Goal: Transaction & Acquisition: Purchase product/service

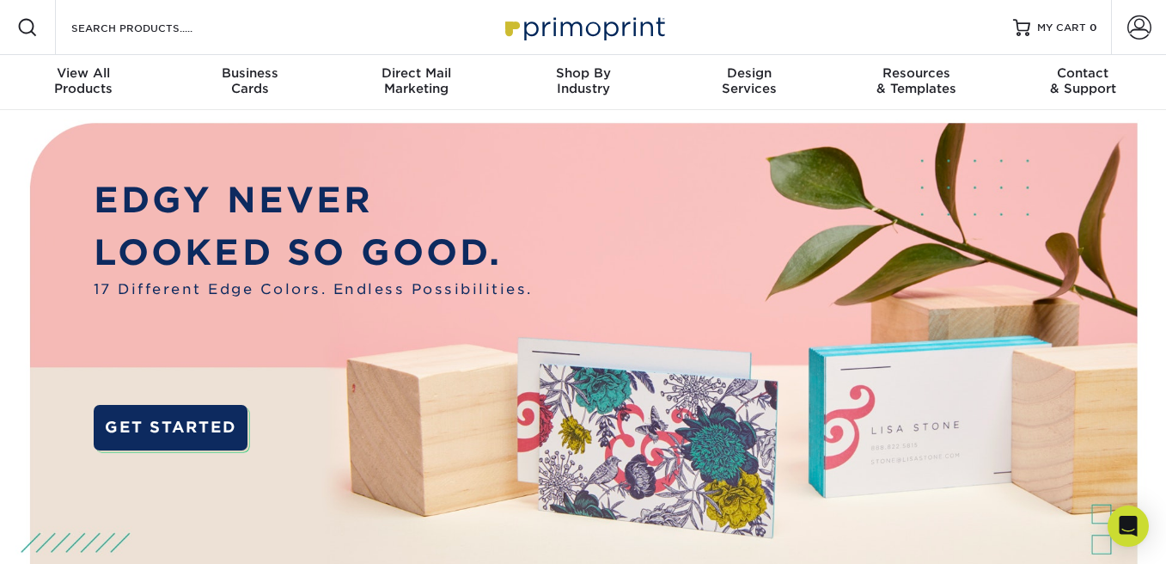
click at [46, 24] on div at bounding box center [27, 27] width 55 height 55
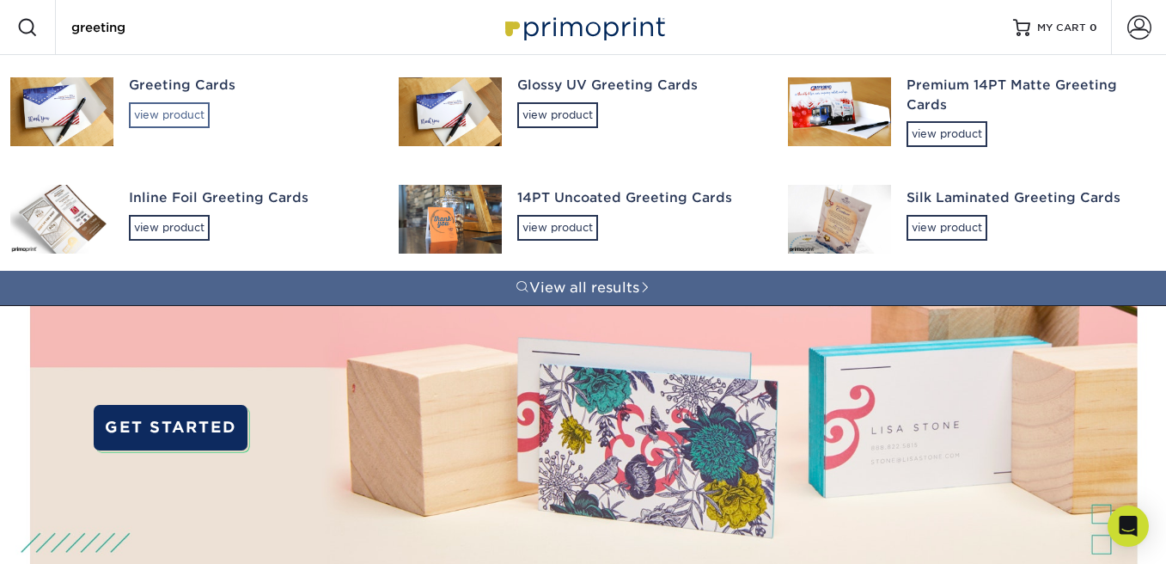
type input "greeting"
click at [178, 116] on div "view product" at bounding box center [169, 115] width 81 height 26
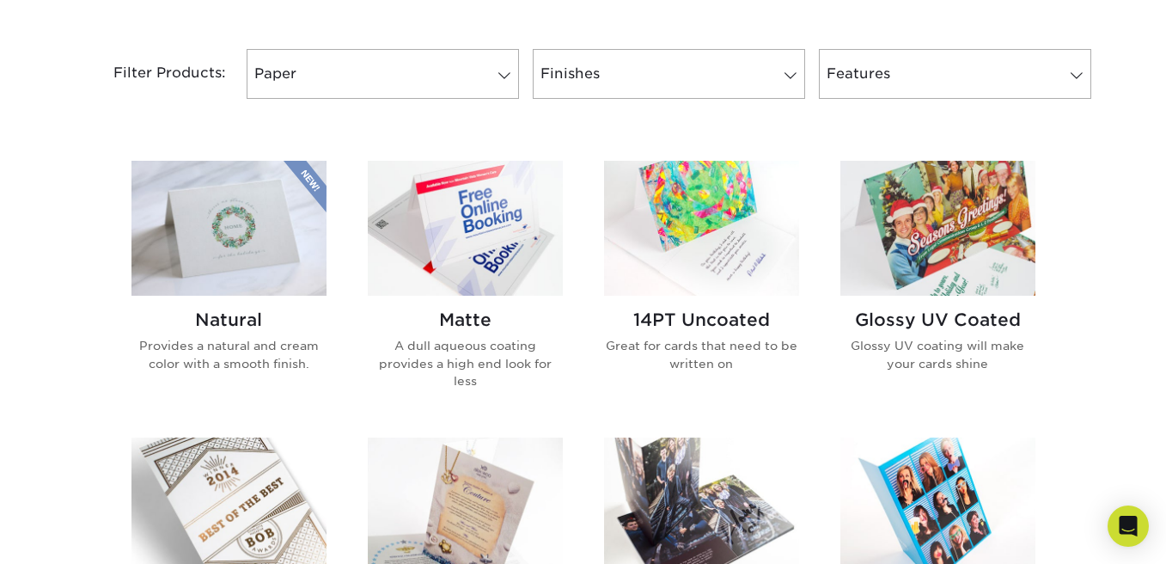
scroll to position [724, 0]
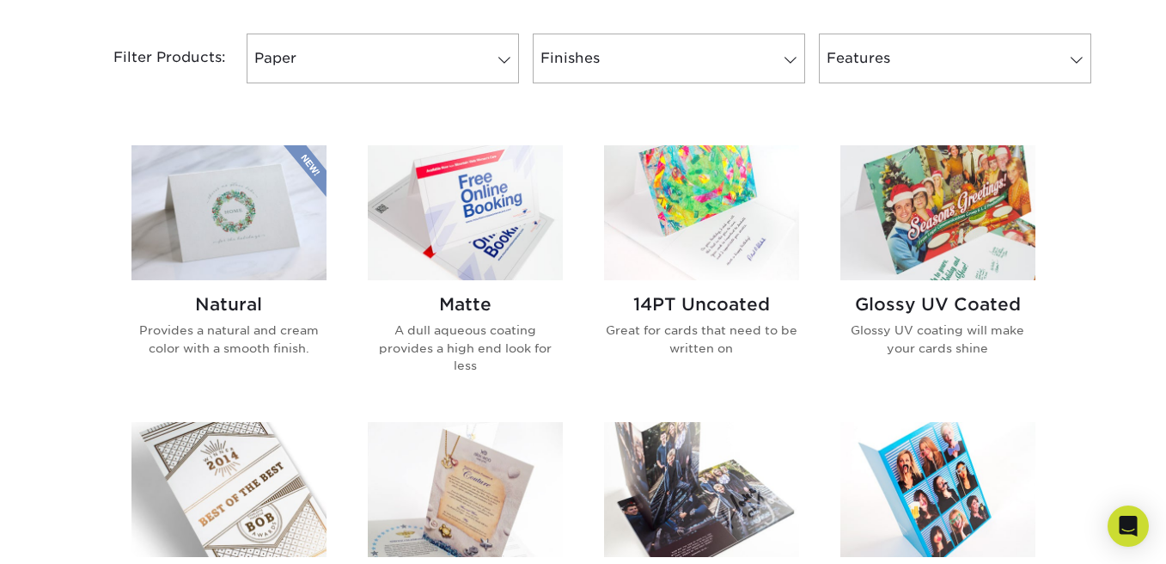
click at [691, 252] on img at bounding box center [701, 212] width 195 height 135
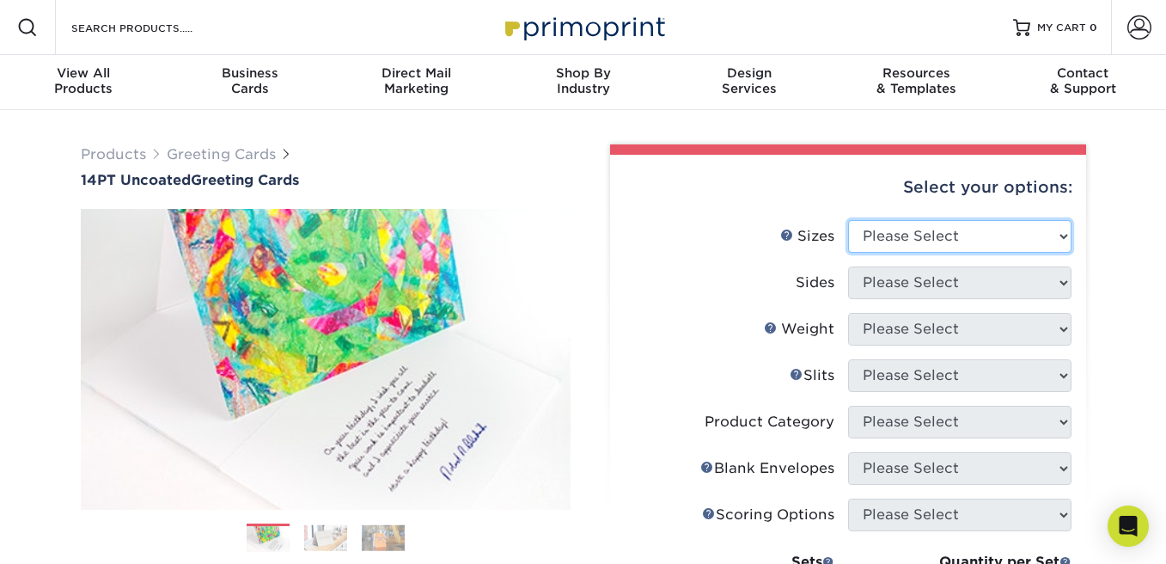
select select "7.00x10.00"
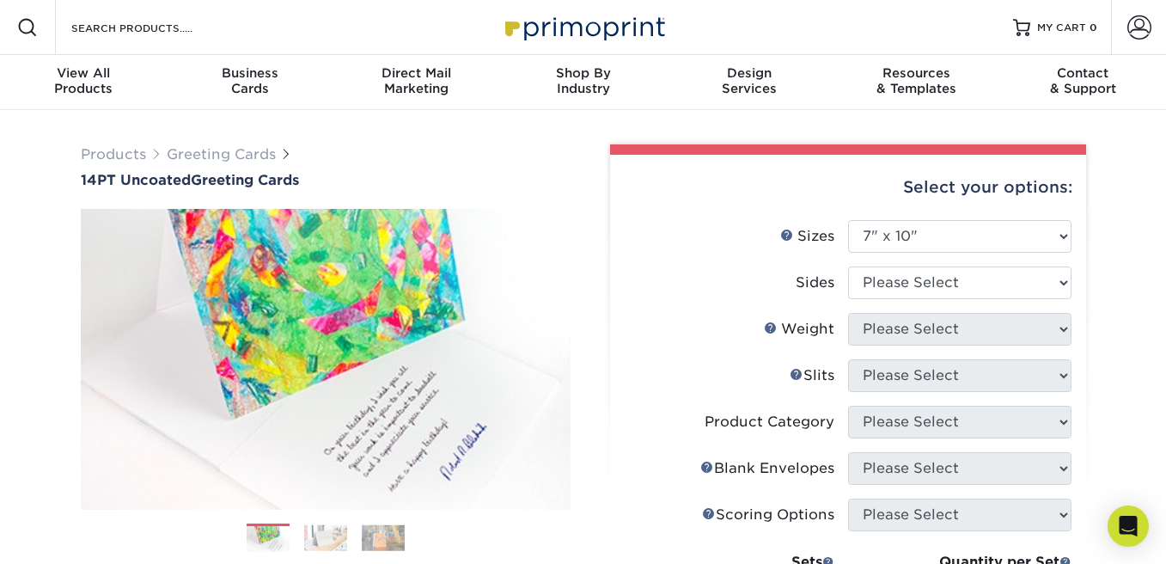
click at [795, 229] on div "Sizes Help Sizes" at bounding box center [807, 236] width 54 height 21
click at [787, 230] on link "Sizes Help" at bounding box center [787, 235] width 14 height 14
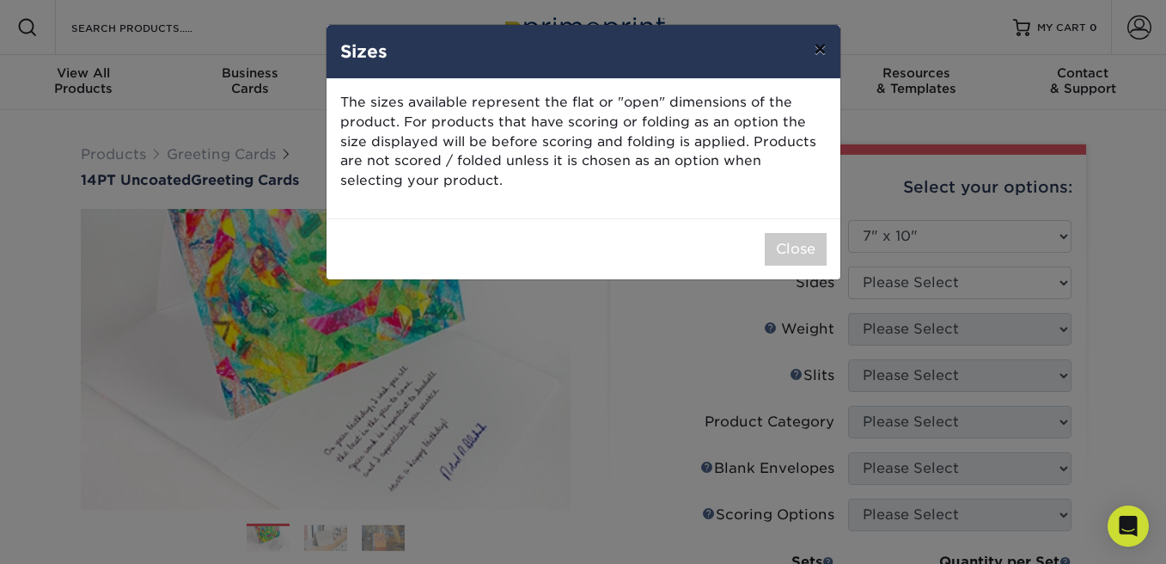
click at [821, 47] on button "×" at bounding box center [820, 49] width 40 height 48
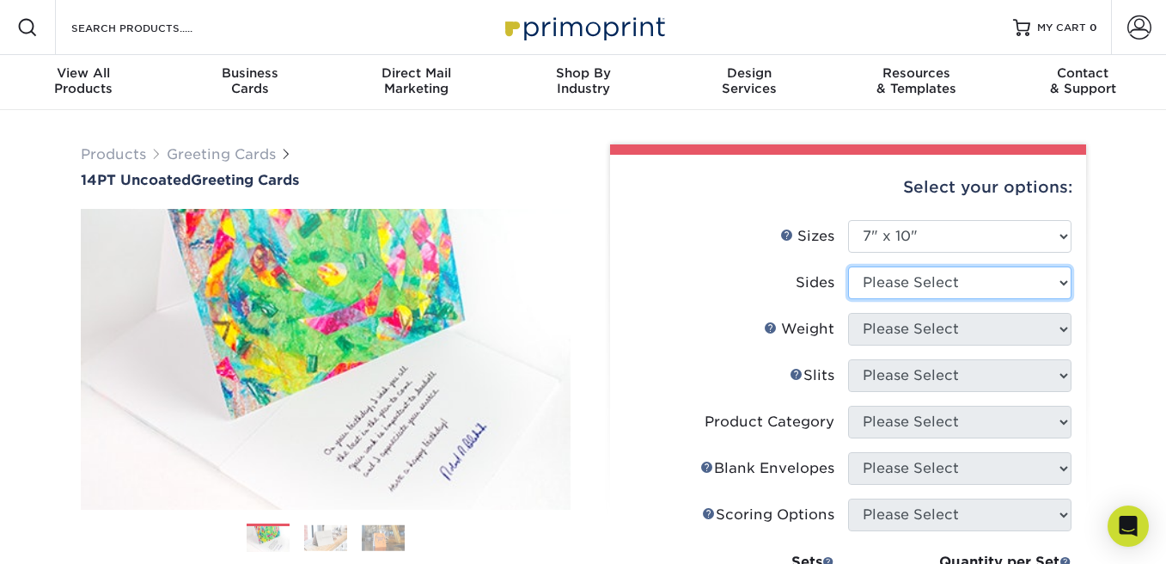
select select "32d3c223-f82c-492b-b915-ba065a00862f"
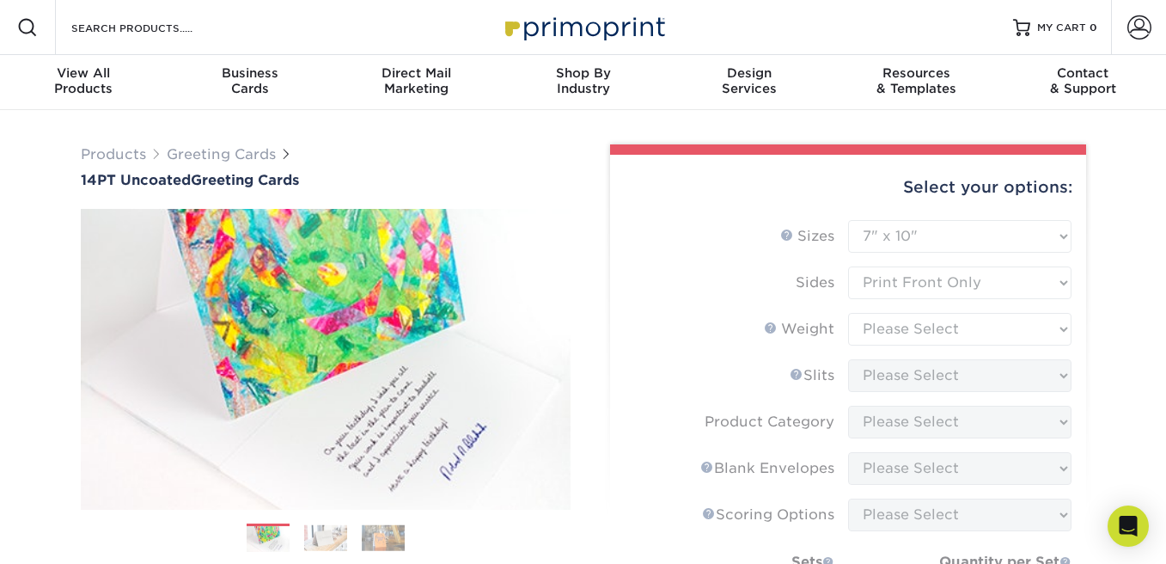
click at [929, 327] on form "Sizes Help Sizes Please Select 4.25" x 11" 5.5" x 8.5" 6" x 9" 6" x 12" 7" x 10…" at bounding box center [848, 482] width 449 height 525
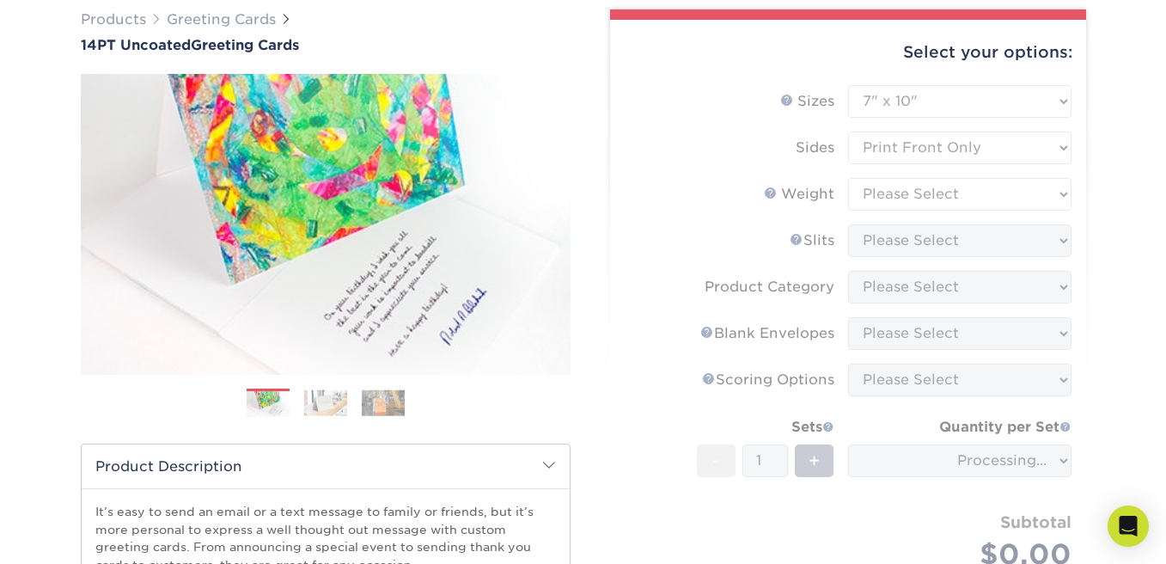
scroll to position [162, 0]
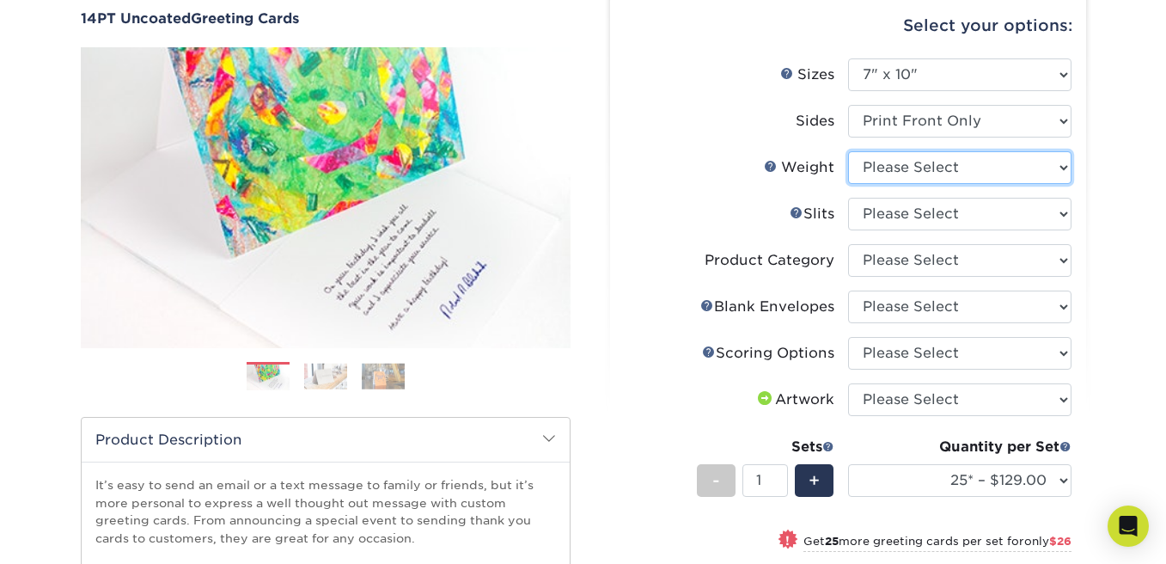
select select "14PT Uncoated"
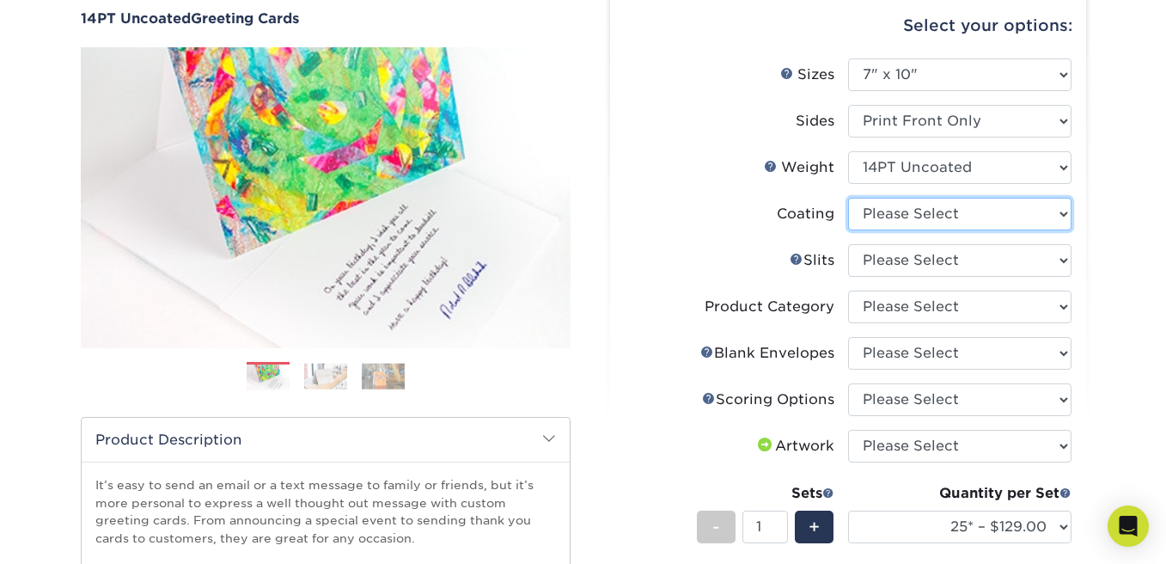
select select "3e7618de-abca-4bda-9f97-8b9129e913d8"
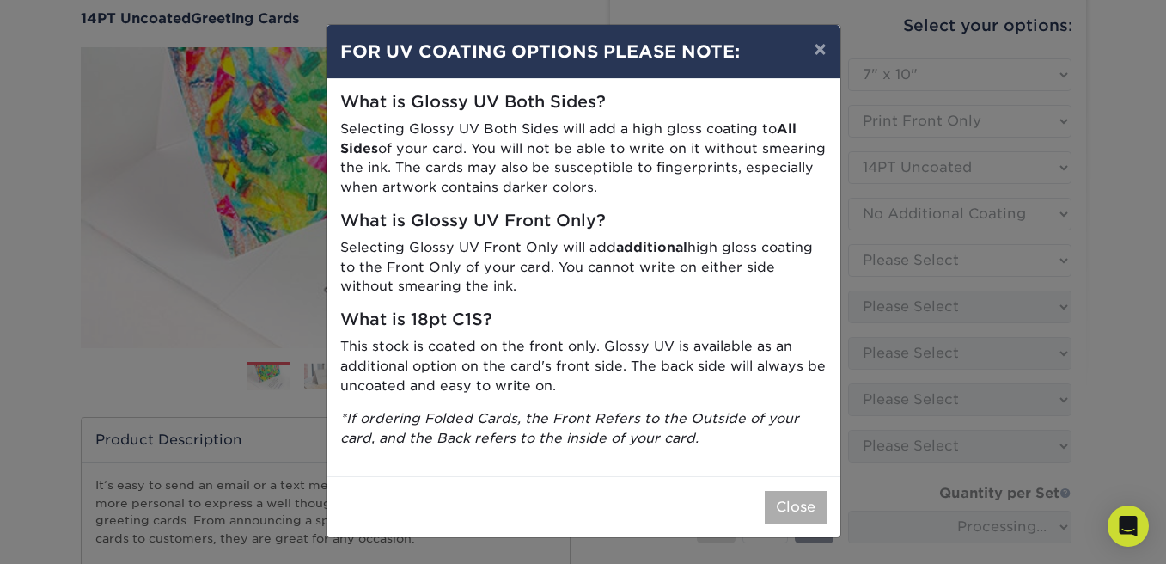
click at [804, 492] on button "Close" at bounding box center [796, 507] width 62 height 33
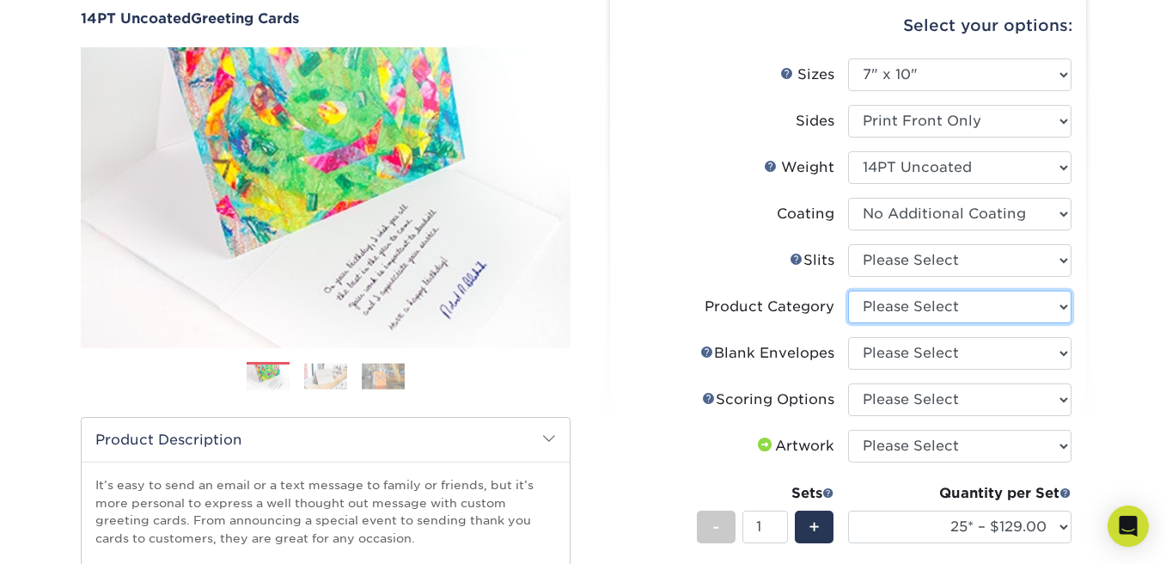
select select "b7f8198f-f281-4438-a52e-cd7a5c5c0cfc"
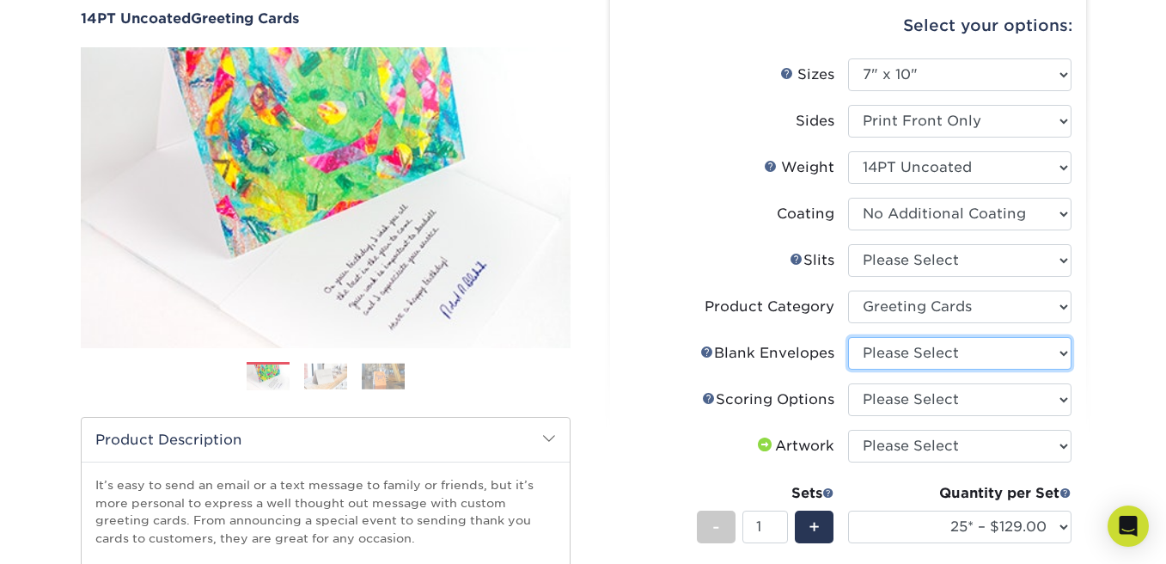
select select "81bf4180-54cc-44bf-b773-172a2f186536"
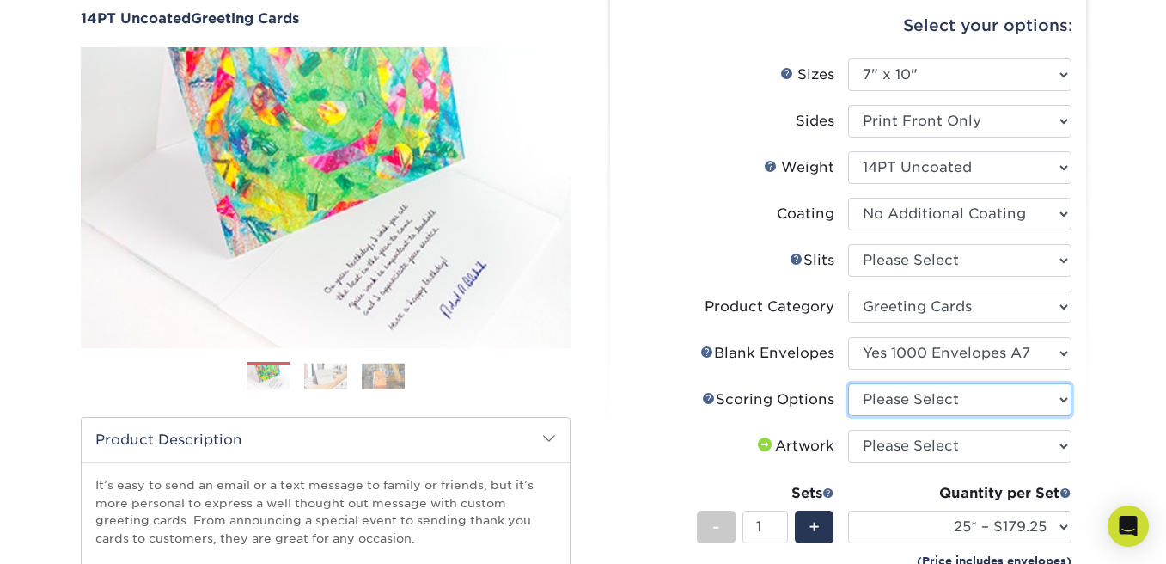
select select "b23166fa-223a-4016-b2d3-d3438452c7d9"
click at [708, 395] on link "Scoring Help" at bounding box center [709, 398] width 14 height 14
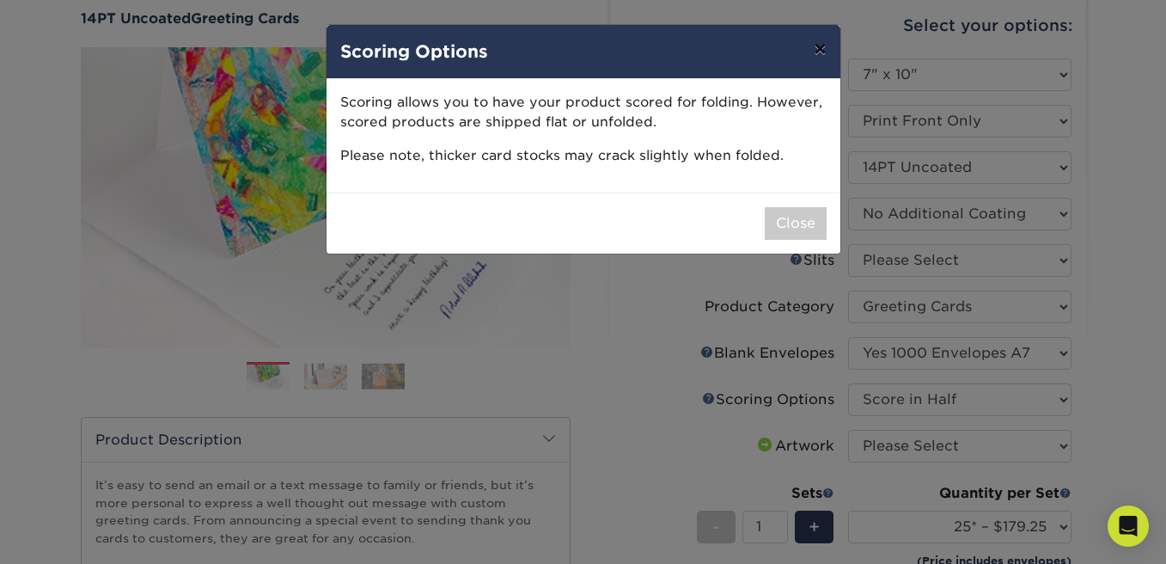
click at [812, 54] on button "×" at bounding box center [820, 49] width 40 height 48
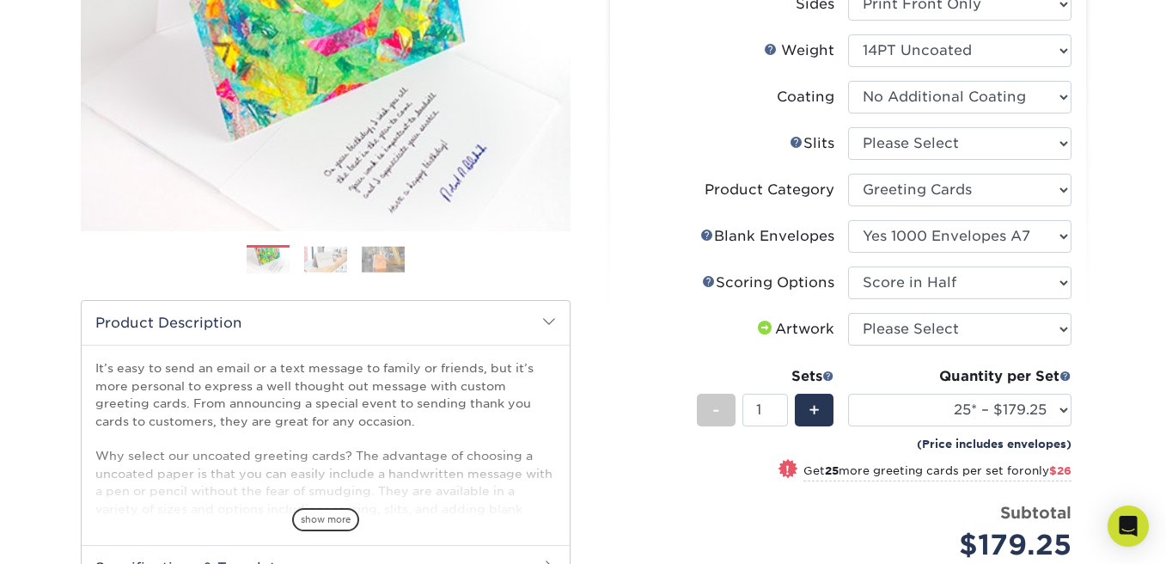
scroll to position [291, 0]
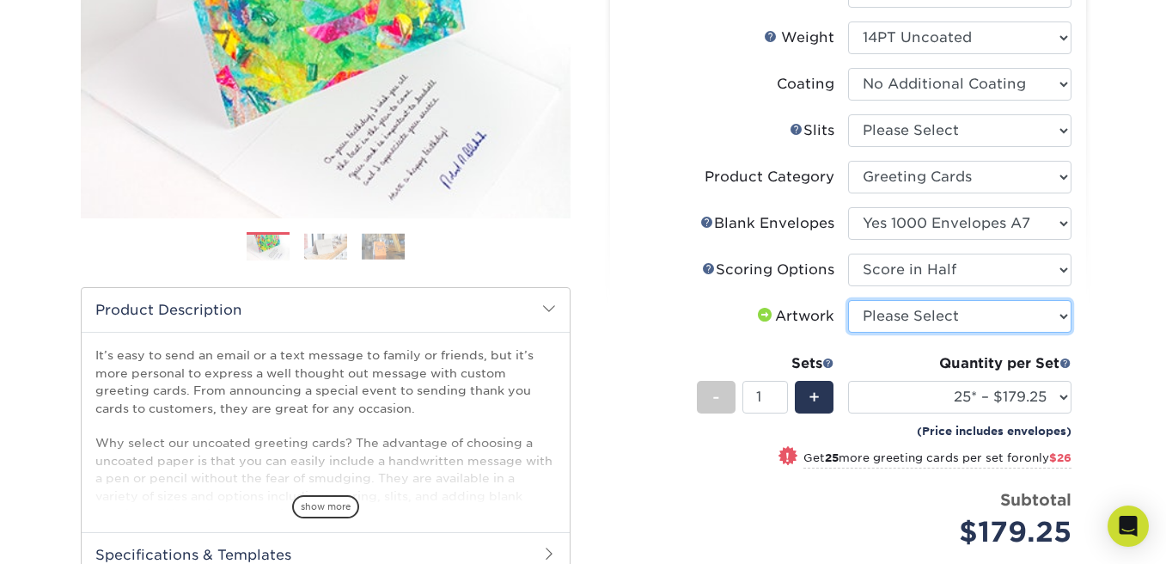
select select "upload"
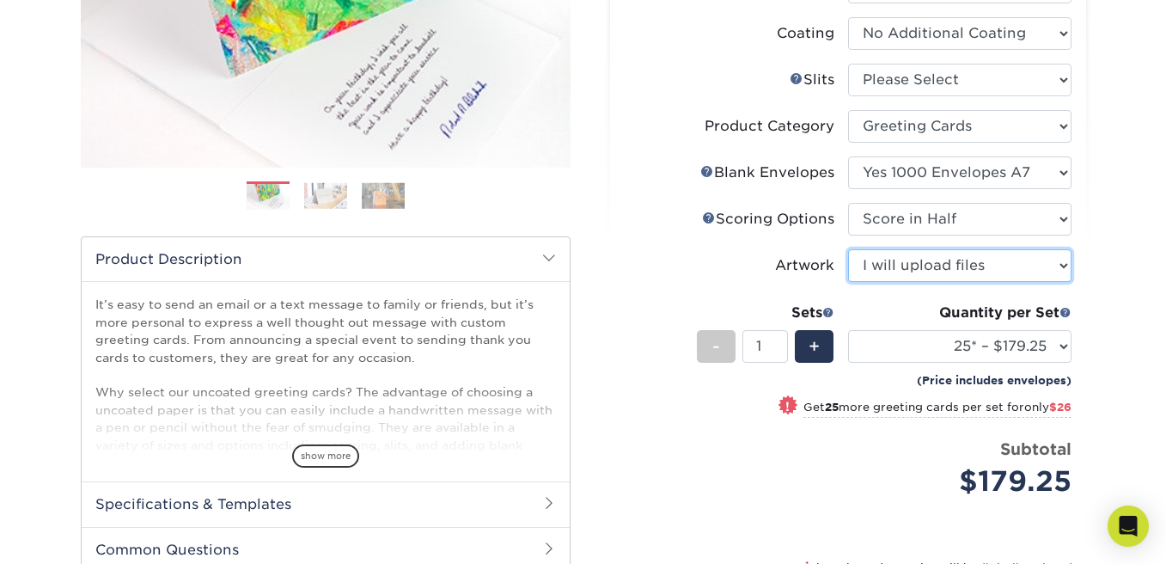
scroll to position [364, 0]
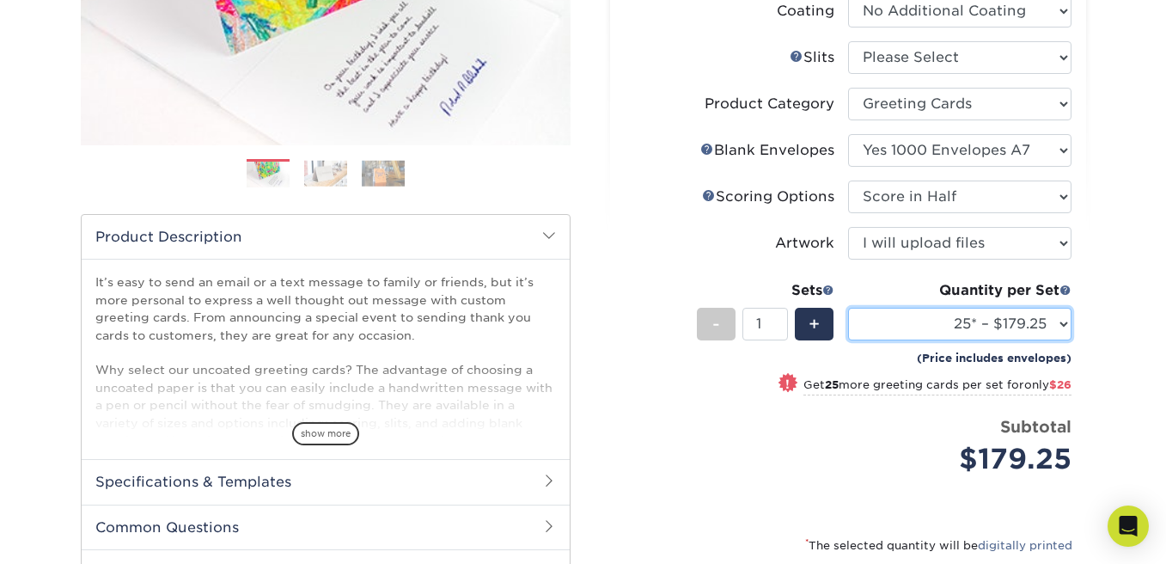
select select "1000 – $419.25"
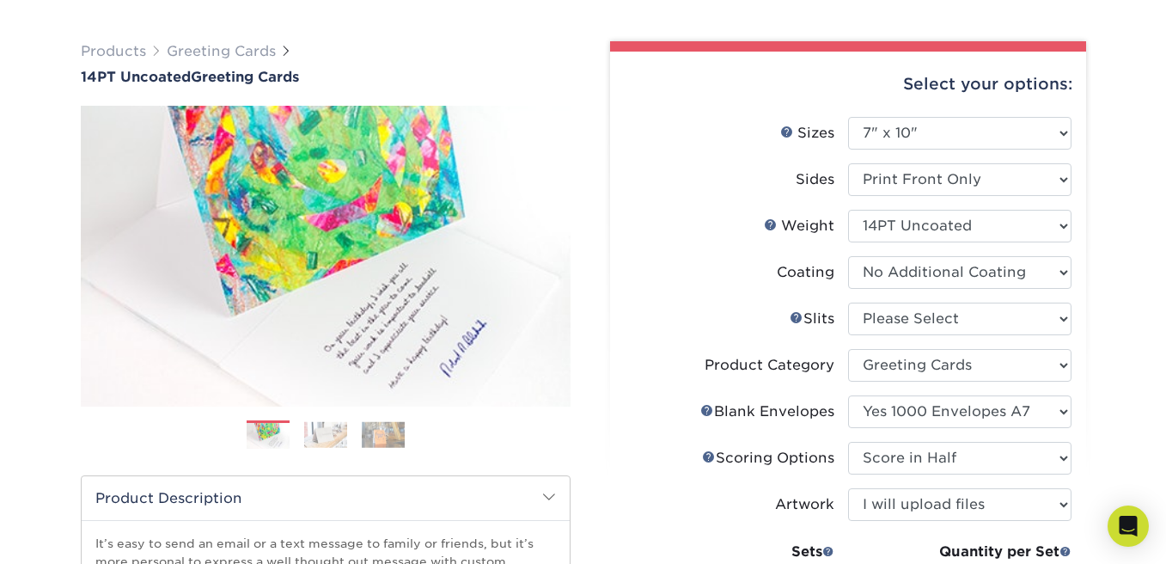
scroll to position [609, 0]
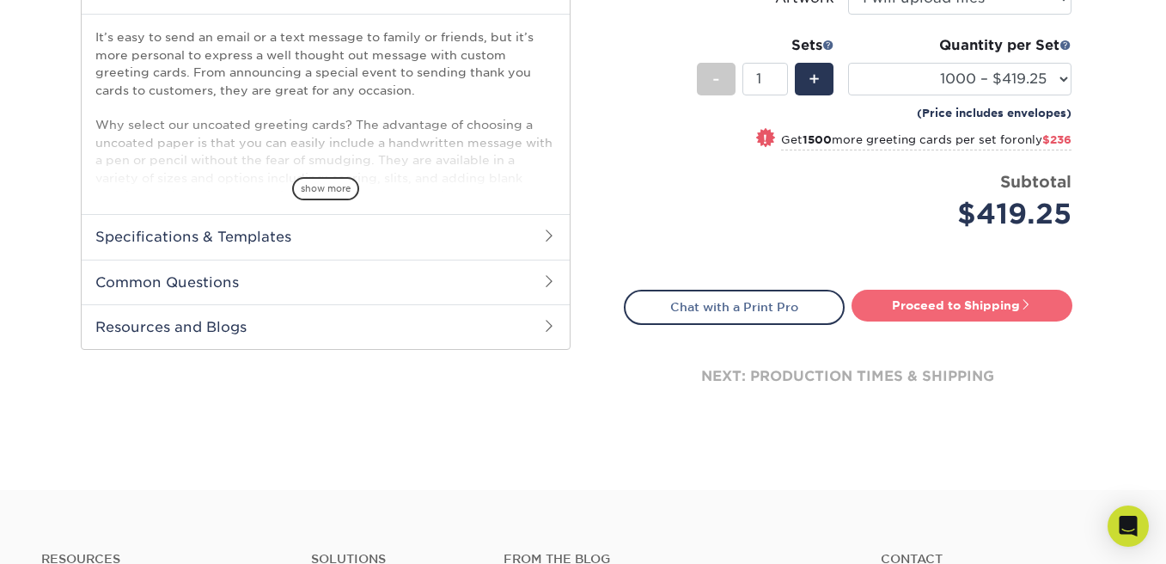
click at [1033, 290] on link "Proceed to Shipping" at bounding box center [962, 305] width 221 height 31
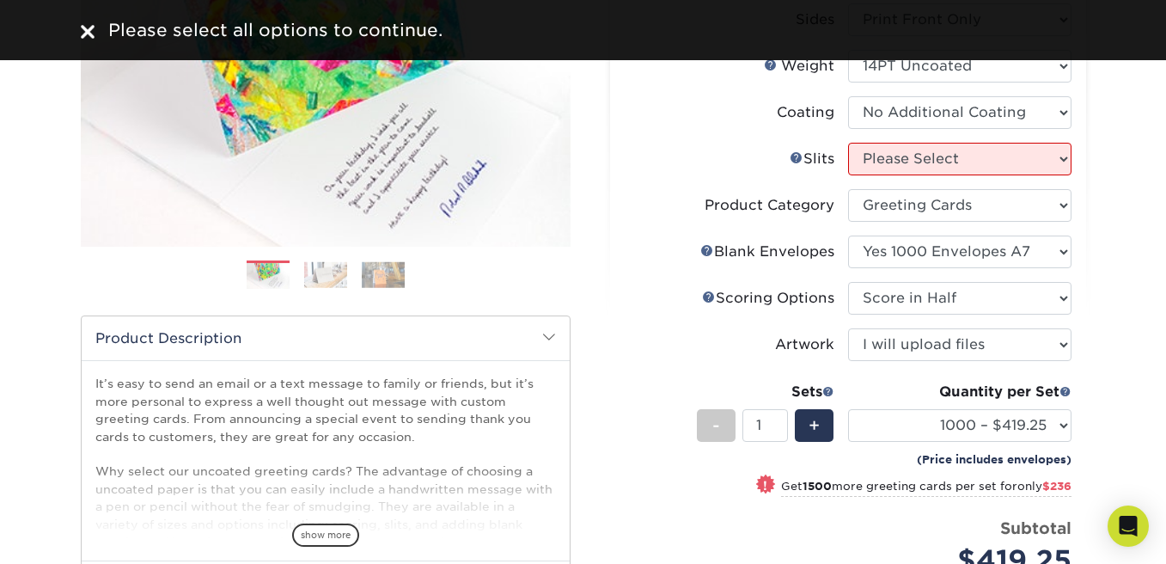
scroll to position [211, 0]
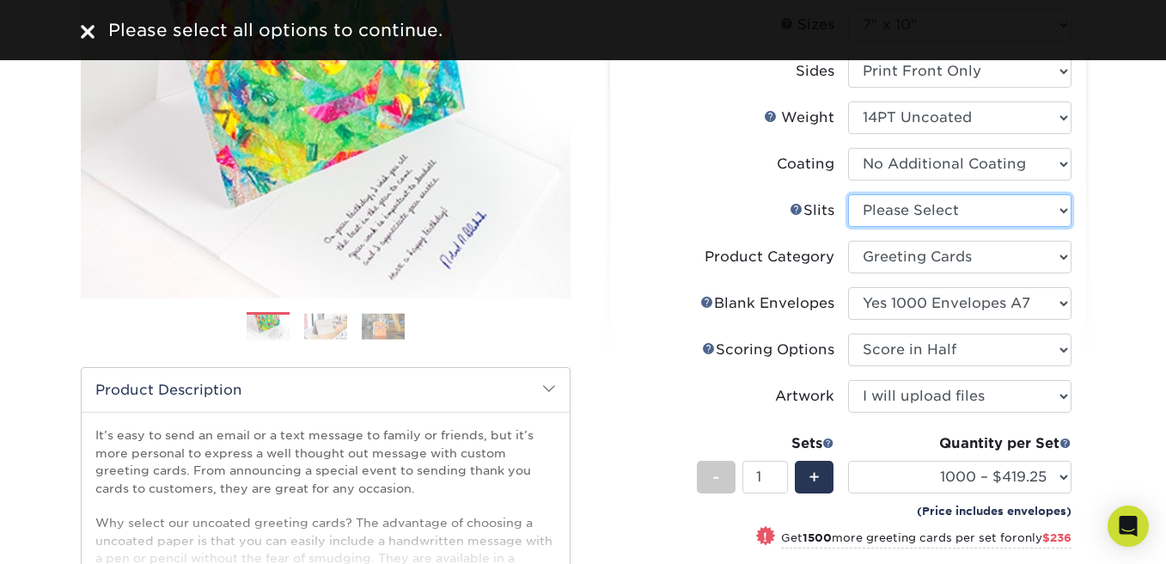
select select "c4055f3c-a707-4a99-931b-ce83690041fd"
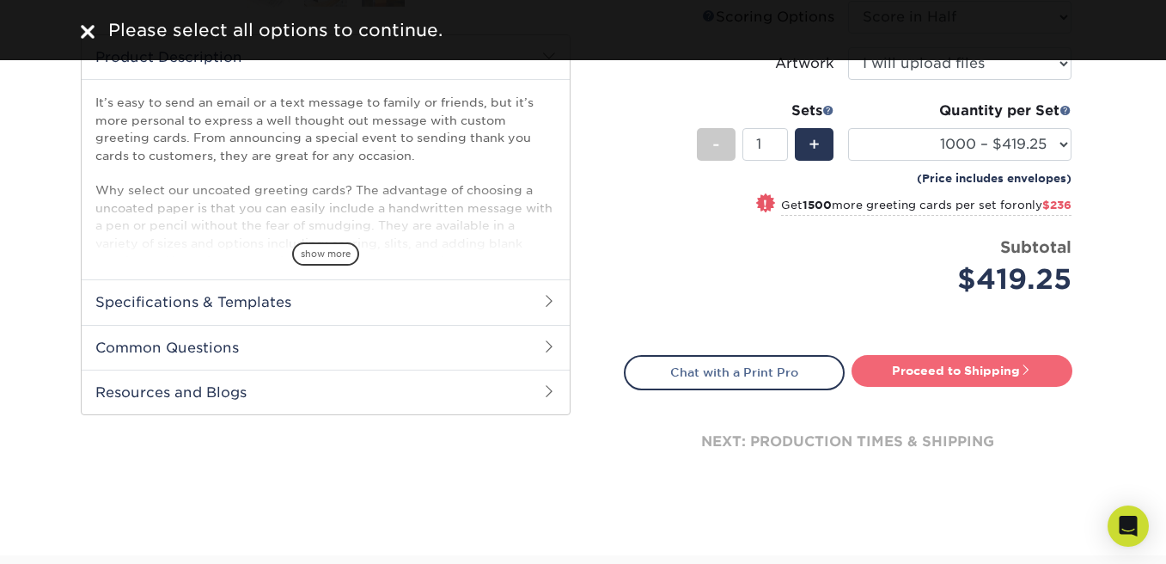
click at [954, 375] on link "Proceed to Shipping" at bounding box center [962, 370] width 221 height 31
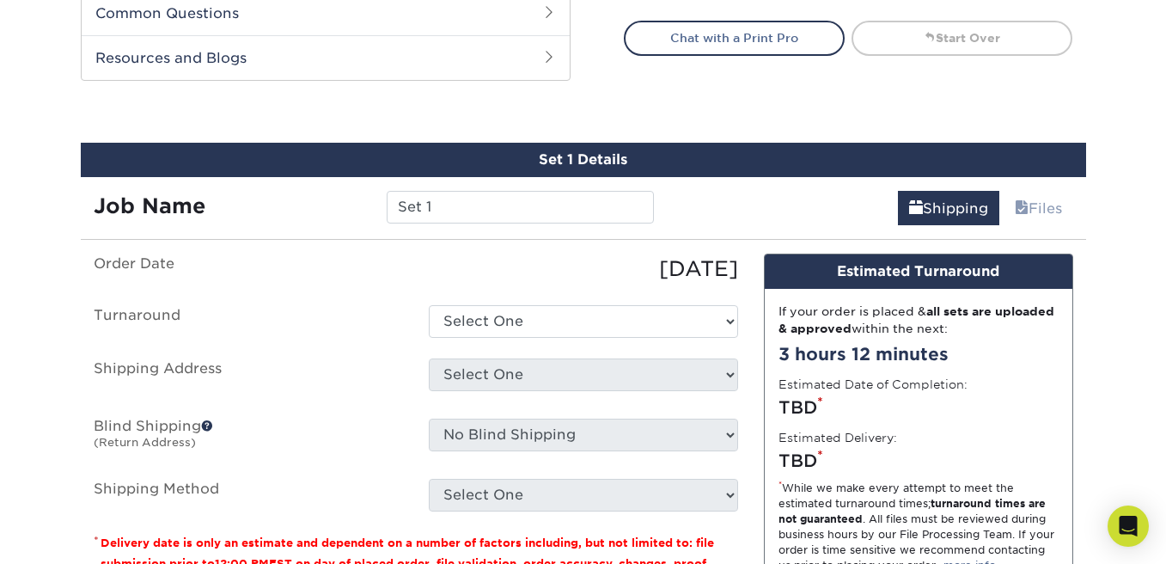
scroll to position [944, 0]
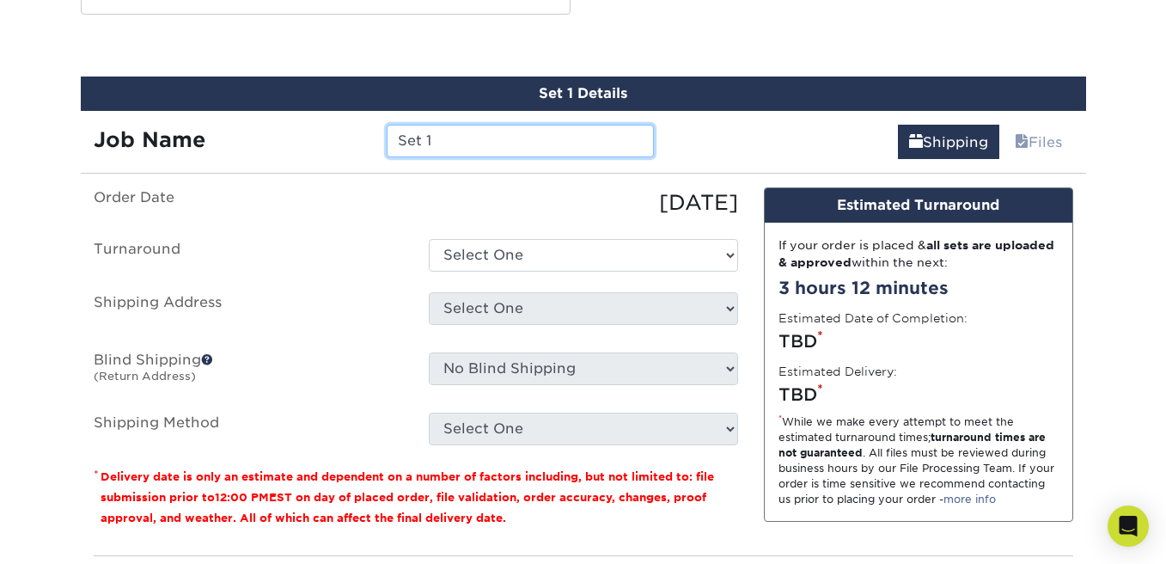
drag, startPoint x: 469, startPoint y: 138, endPoint x: 358, endPoint y: 131, distance: 111.1
click at [359, 131] on div "Job Name Set 1" at bounding box center [374, 141] width 587 height 33
type input "C"
type input "True Caliber"
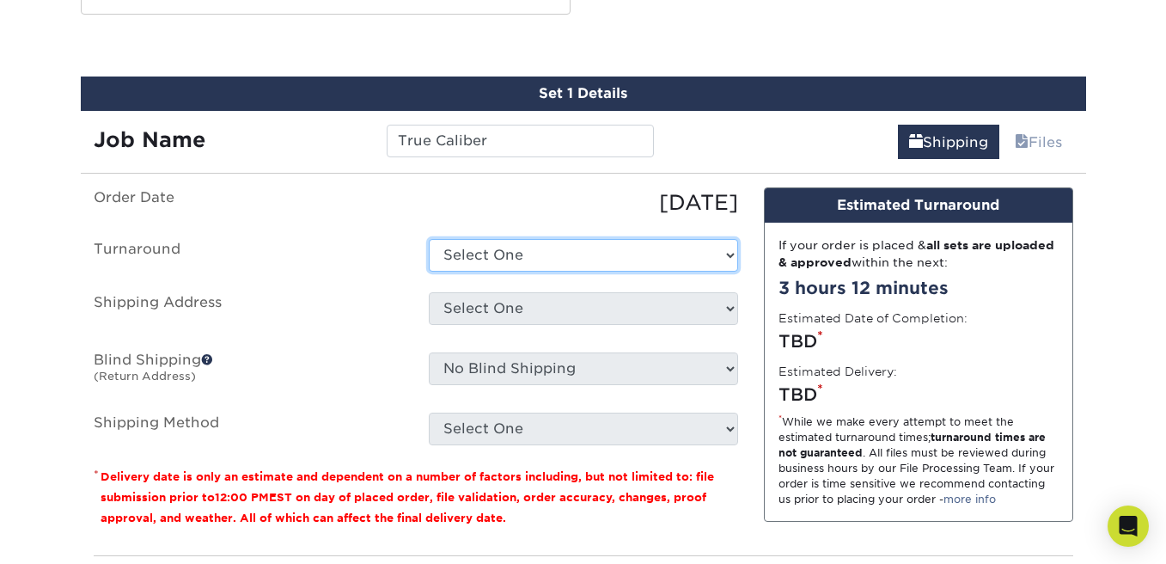
select select "aee07759-262e-427b-9a06-dbcffc0ff75f"
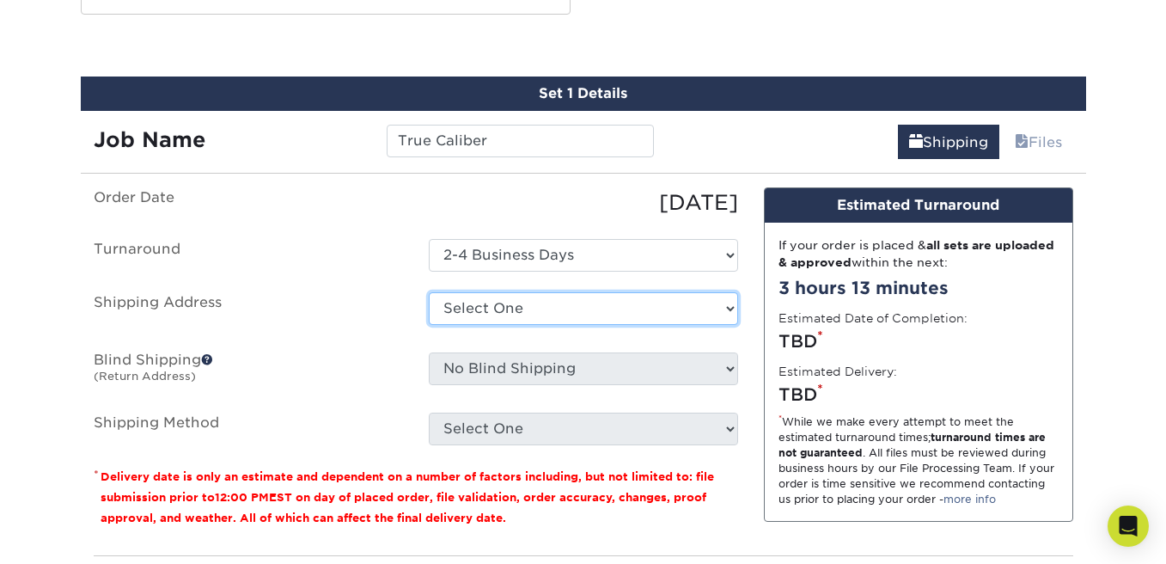
select select "newaddress"
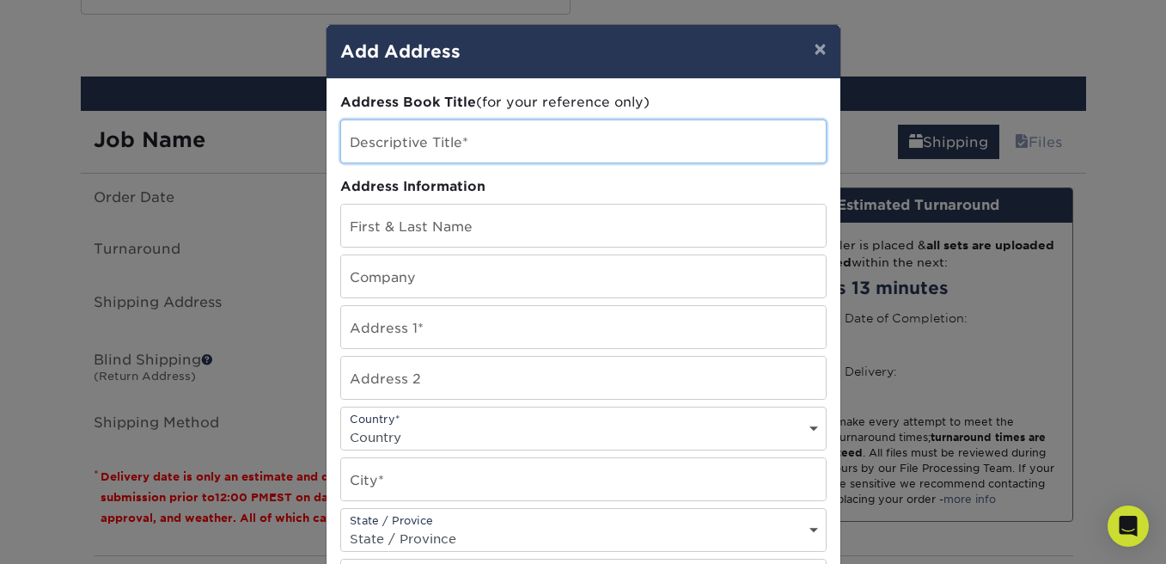
click at [453, 142] on input "text" at bounding box center [583, 141] width 485 height 42
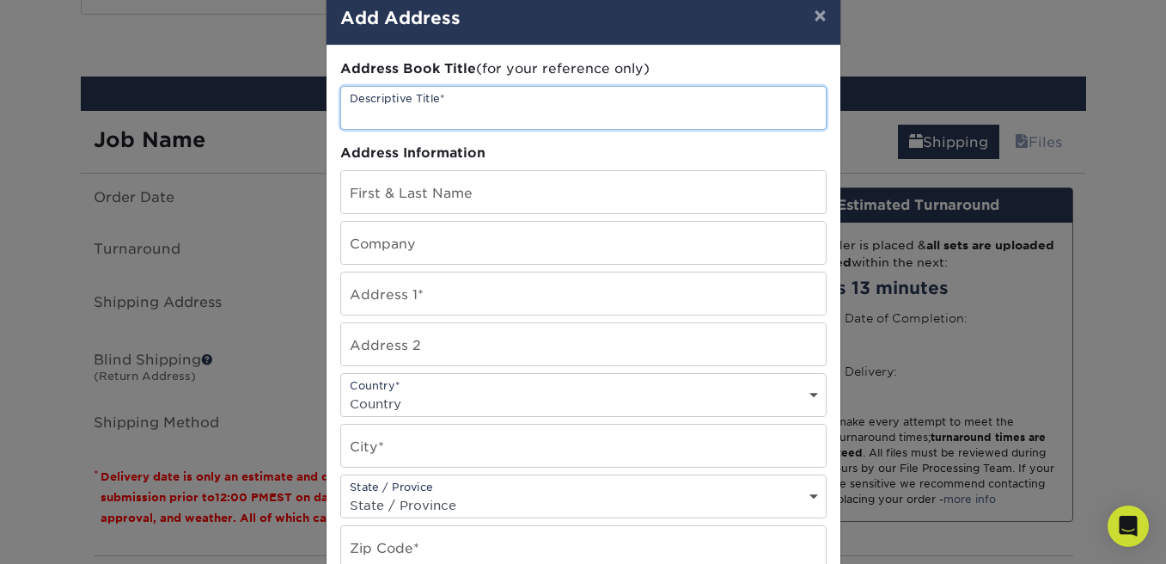
scroll to position [40, 0]
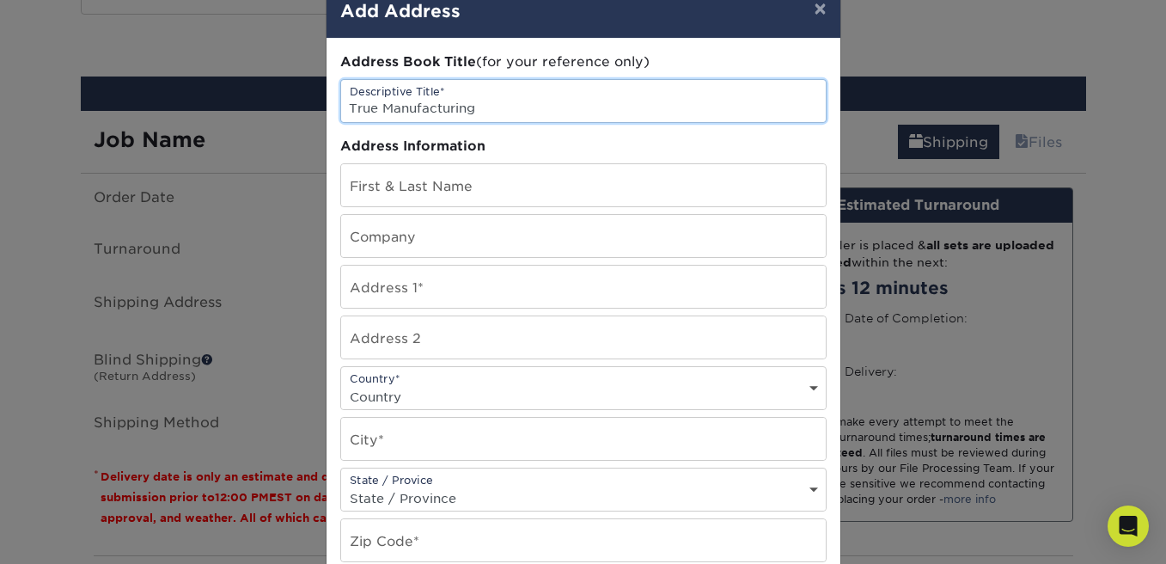
type input "True Manufacturing"
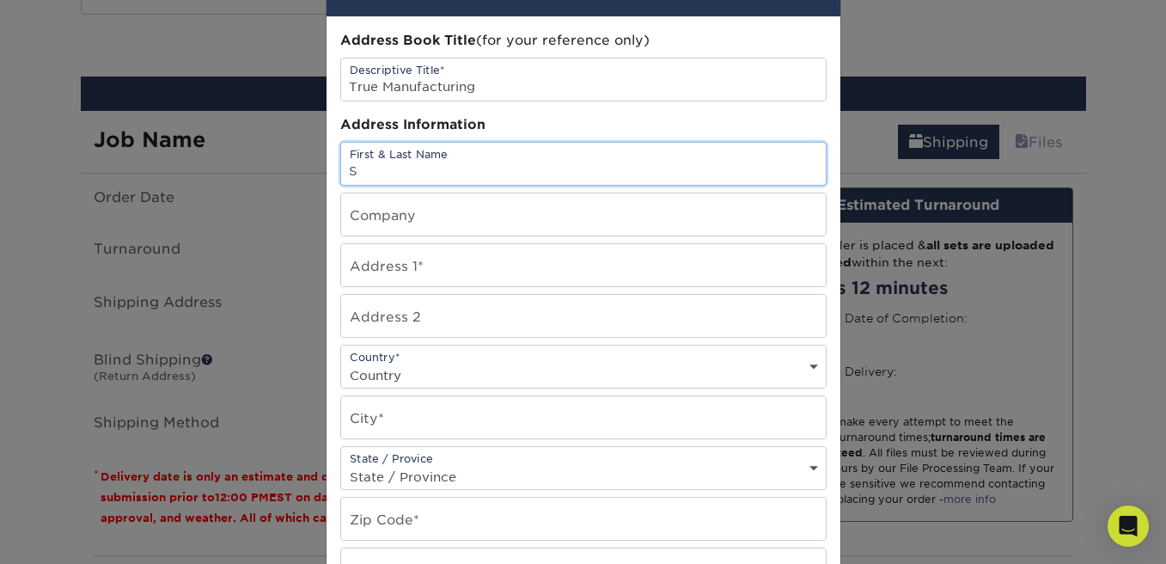
scroll to position [61, 0]
type input "[PERSON_NAME]"
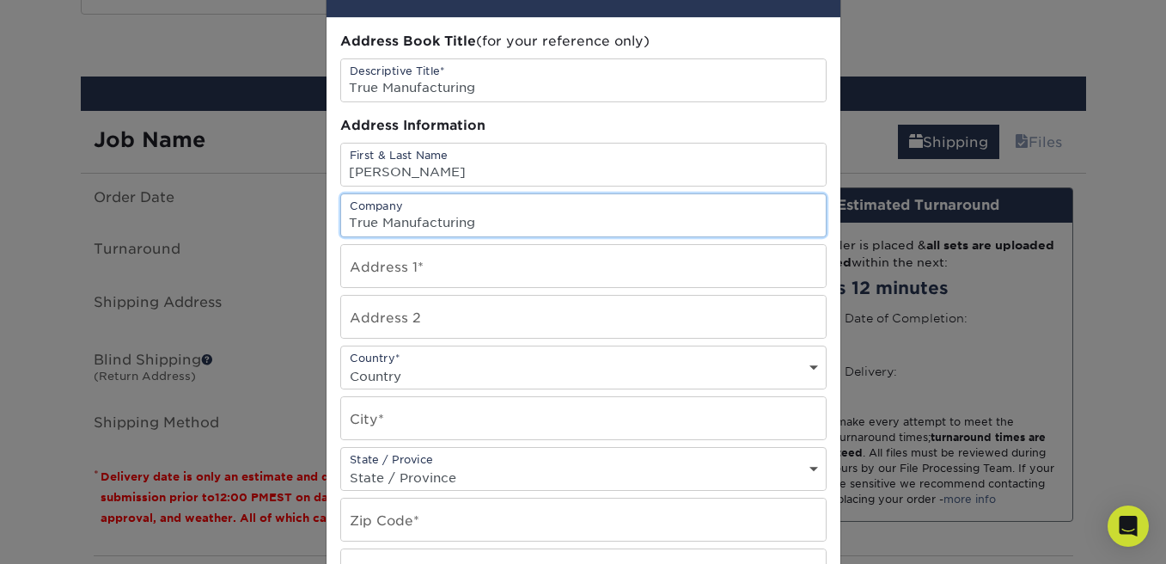
type input "True Manufacturing"
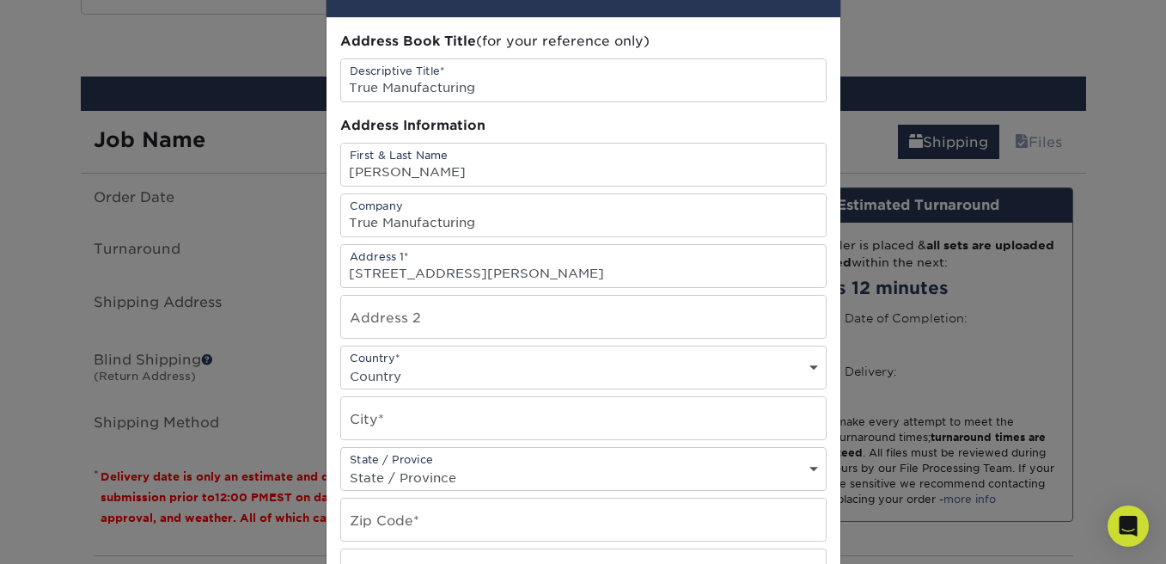
click at [493, 339] on div "Address 2" at bounding box center [583, 317] width 486 height 44
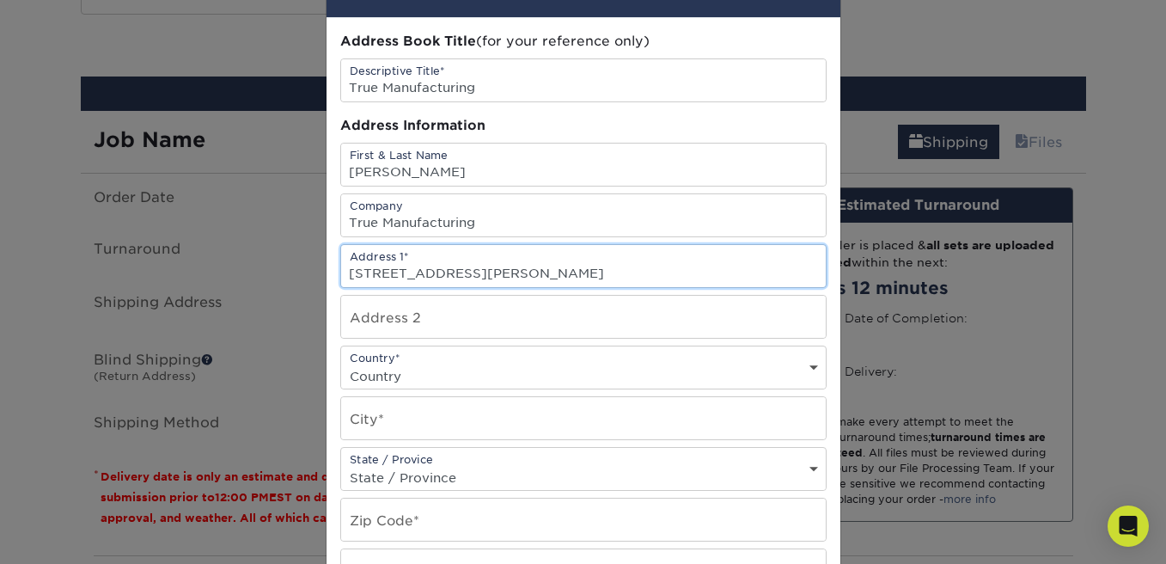
click at [476, 268] on input "[STREET_ADDRESS][PERSON_NAME]" at bounding box center [583, 266] width 485 height 42
type input "2001 E. Terra Ln"
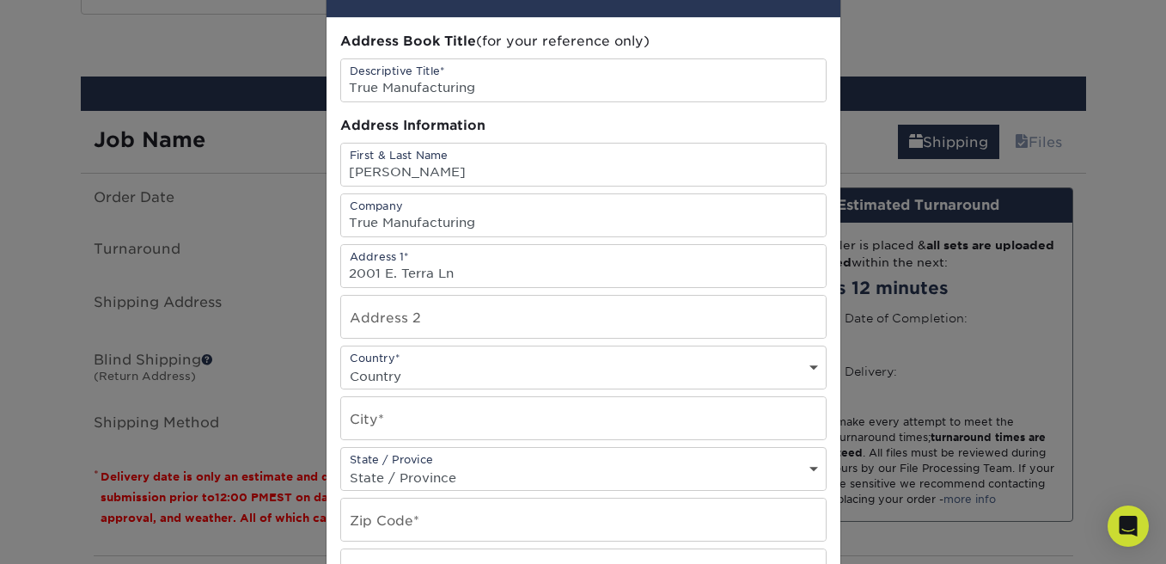
click at [433, 348] on div "Country* Country [GEOGRAPHIC_DATA] [GEOGRAPHIC_DATA] --------------------------…" at bounding box center [583, 367] width 486 height 44
click at [435, 360] on div "Country* Country [GEOGRAPHIC_DATA] [GEOGRAPHIC_DATA] --------------------------…" at bounding box center [583, 367] width 486 height 44
select select "US"
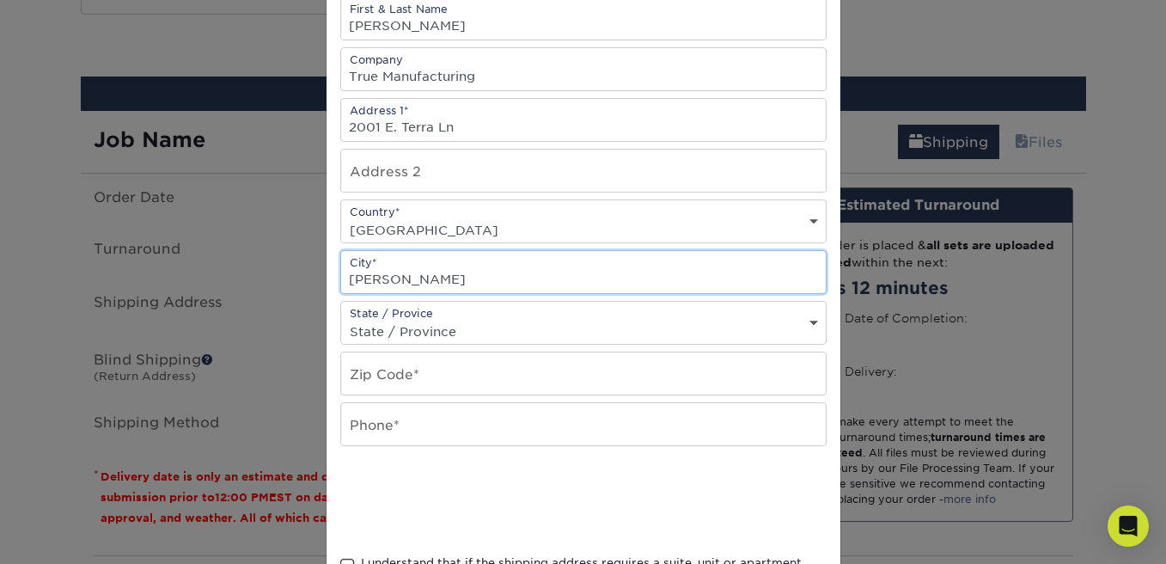
scroll to position [217, 0]
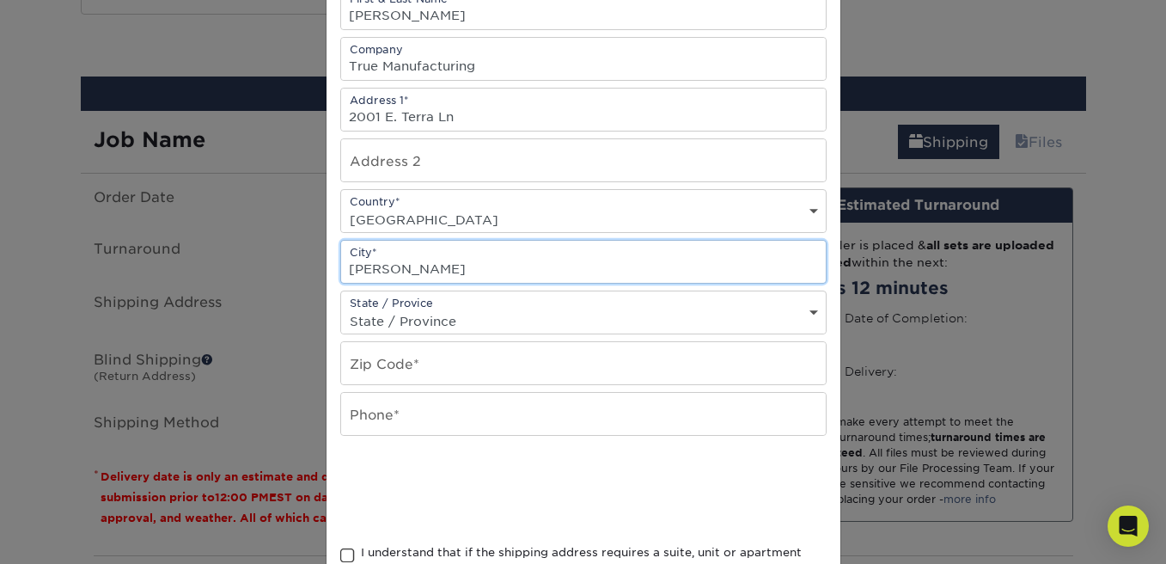
type input "[PERSON_NAME]"
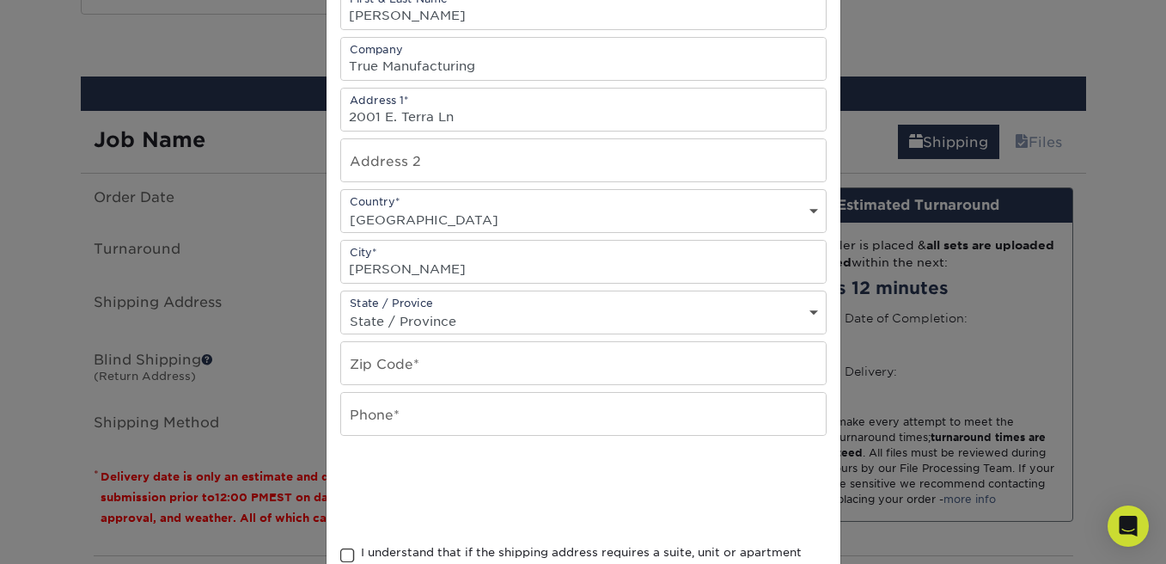
click at [452, 303] on div "State / Provice State / Province [US_STATE] [US_STATE] [US_STATE] [US_STATE] [U…" at bounding box center [583, 312] width 486 height 44
select select "MO"
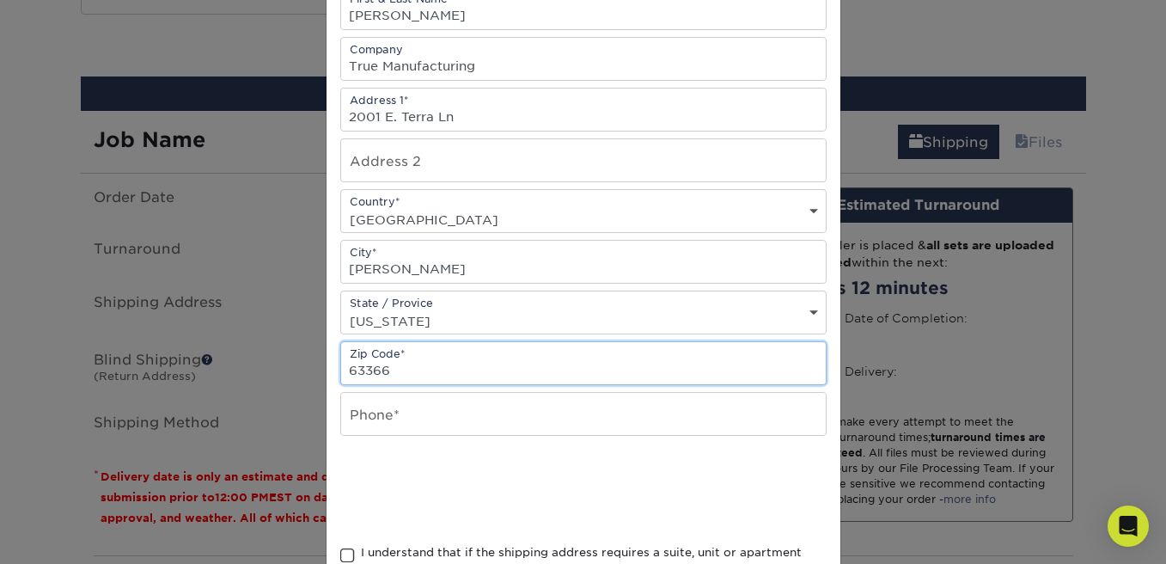
type input "63366"
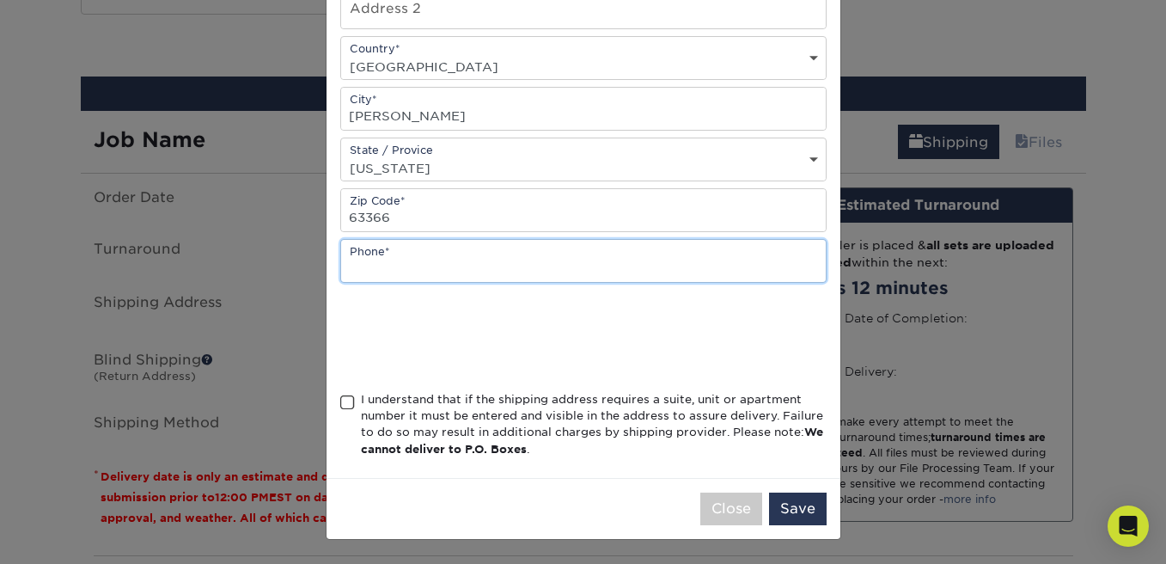
scroll to position [375, 0]
type input "6362402400 ext. 6242"
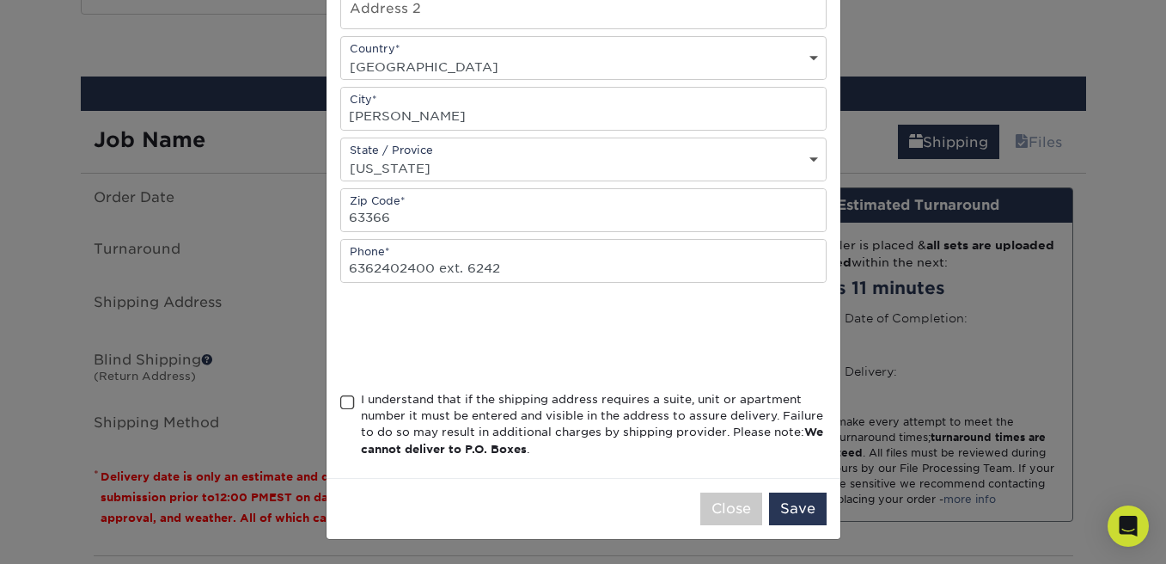
click at [663, 336] on div at bounding box center [583, 336] width 486 height 67
click at [338, 403] on div "Address Book Title (for your reference only) Descriptive Title* True Manufactur…" at bounding box center [584, 93] width 514 height 769
click at [348, 398] on span at bounding box center [347, 402] width 15 height 16
click at [0, 0] on input "I understand that if the shipping address requires a suite, unit or apartment n…" at bounding box center [0, 0] width 0 height 0
click at [816, 508] on button "Save" at bounding box center [798, 508] width 58 height 33
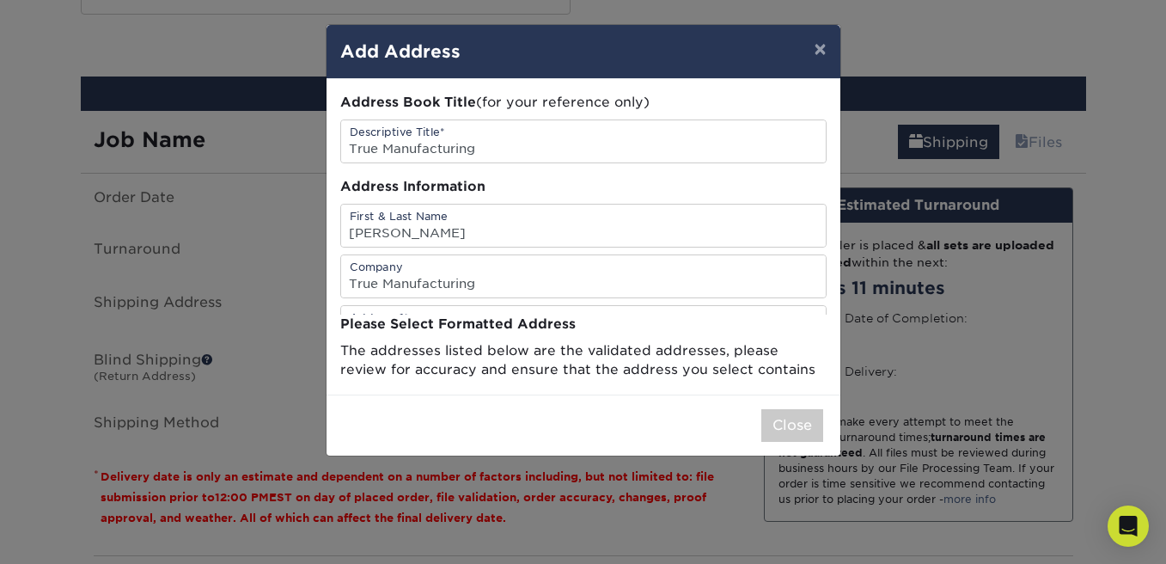
scroll to position [0, 0]
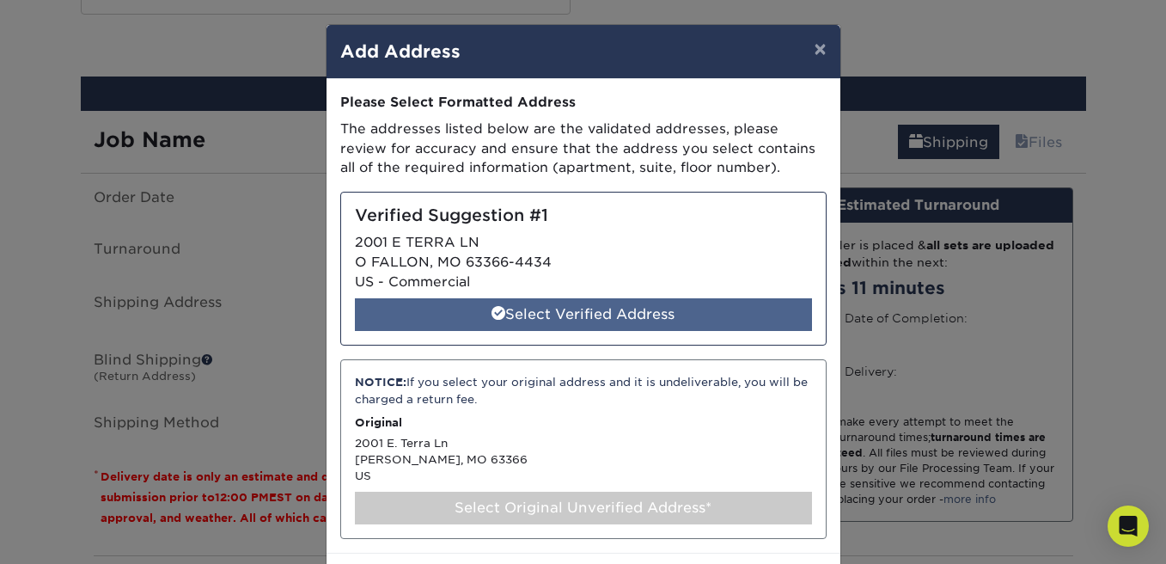
click at [633, 305] on div "Select Verified Address" at bounding box center [583, 314] width 457 height 33
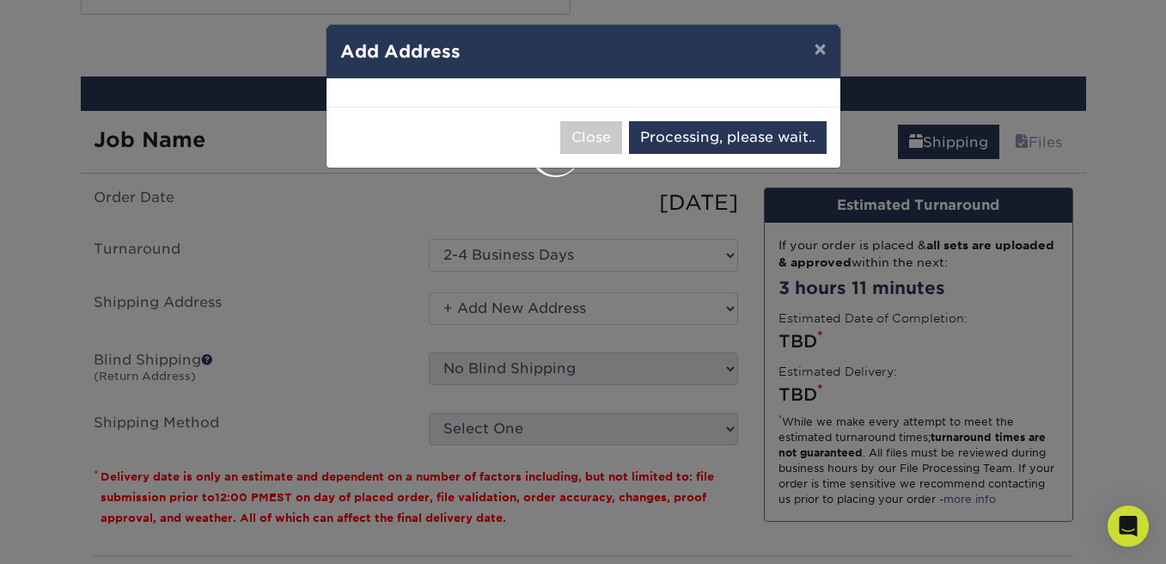
select select "285021"
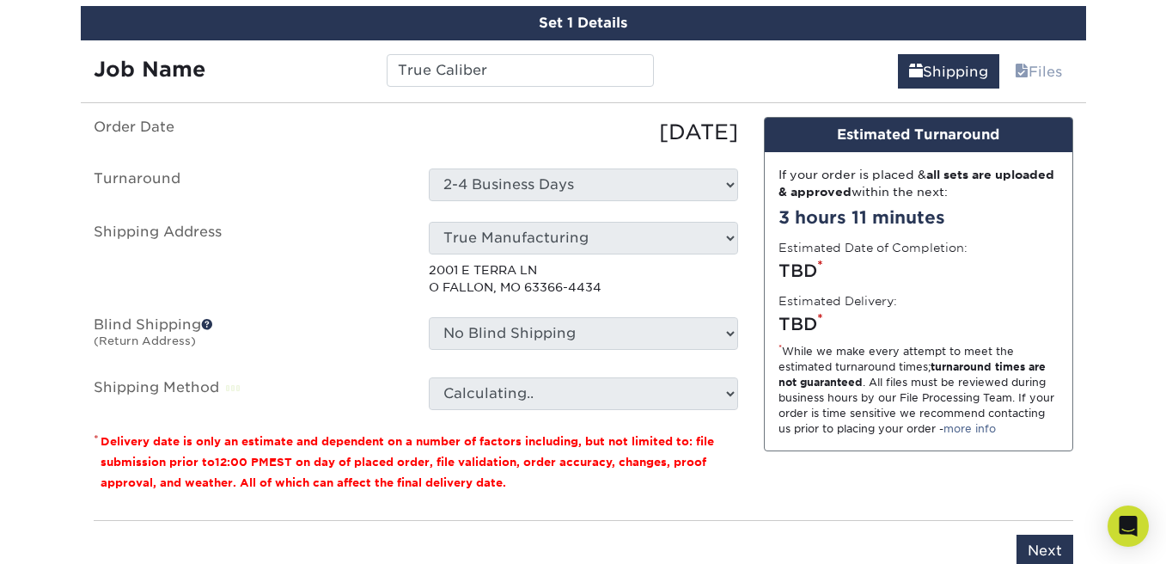
scroll to position [1018, 0]
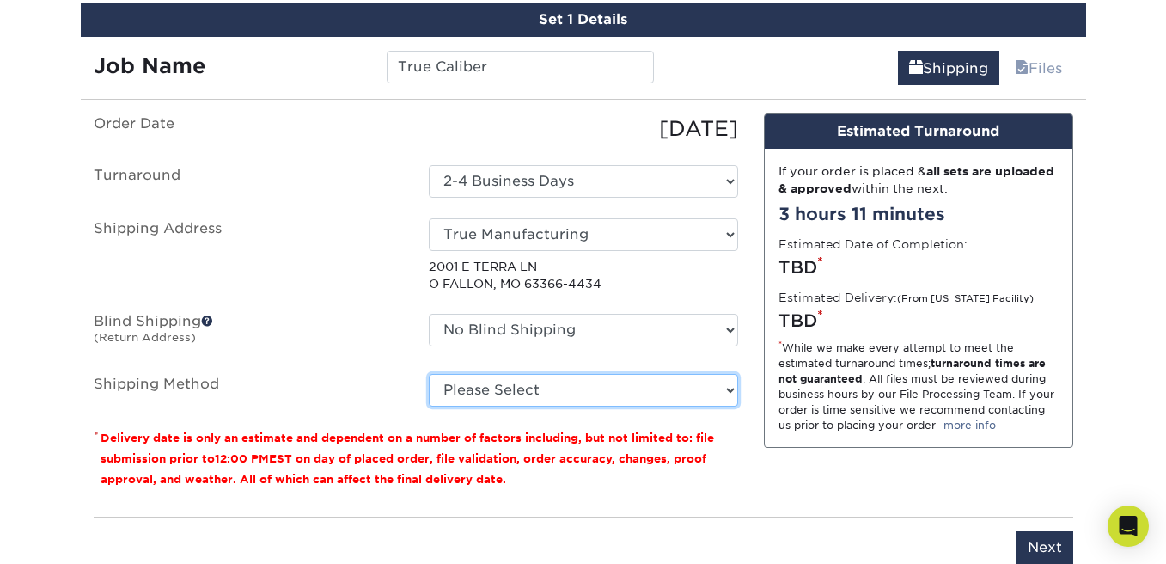
select select "03"
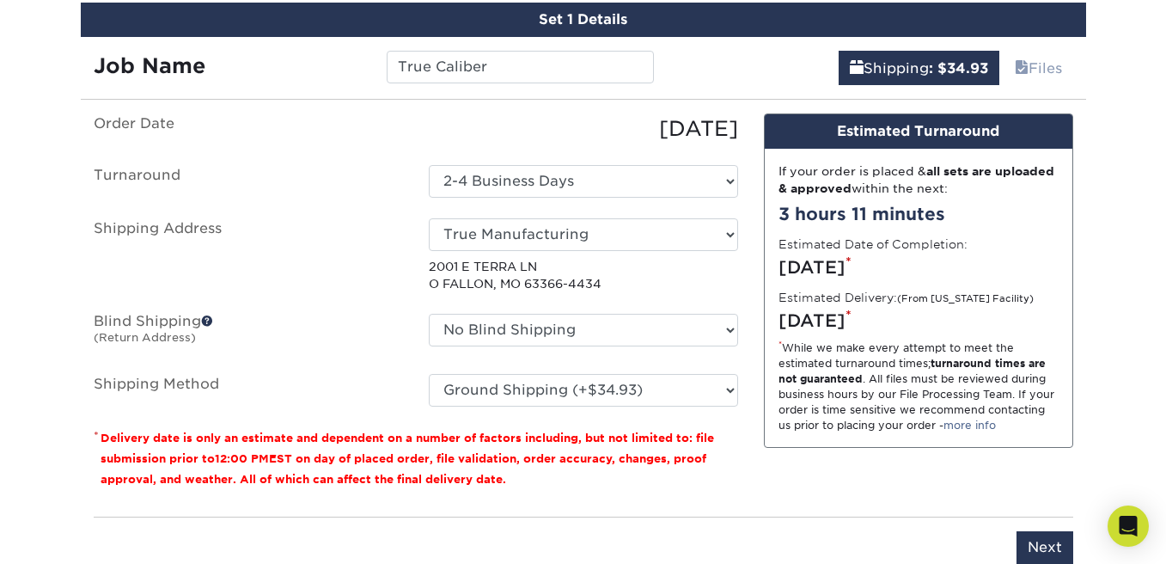
click at [362, 383] on label "Shipping Method" at bounding box center [248, 390] width 335 height 33
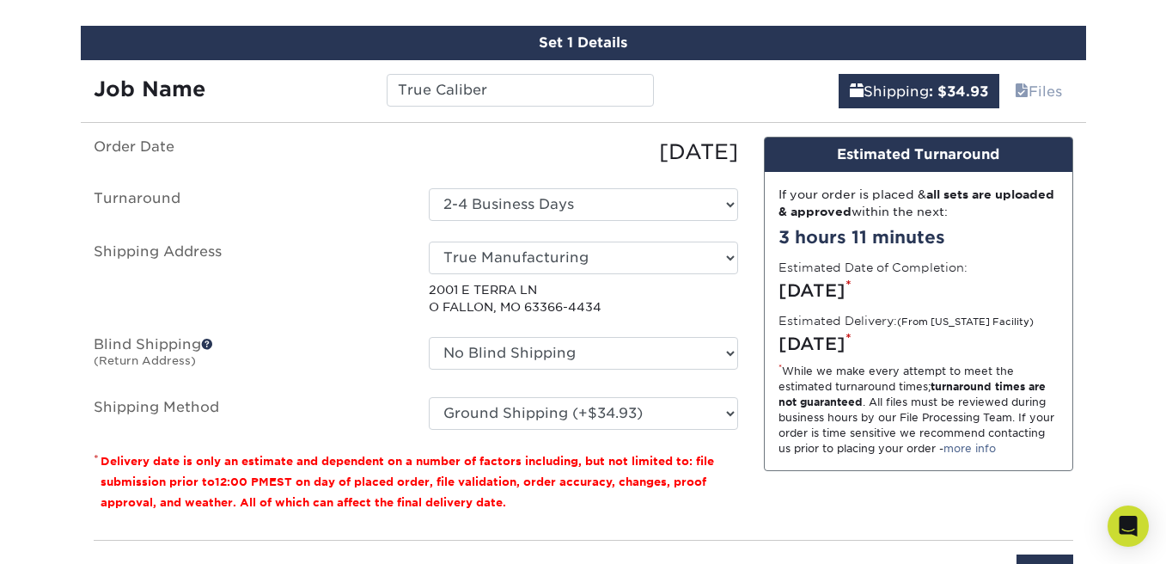
scroll to position [984, 0]
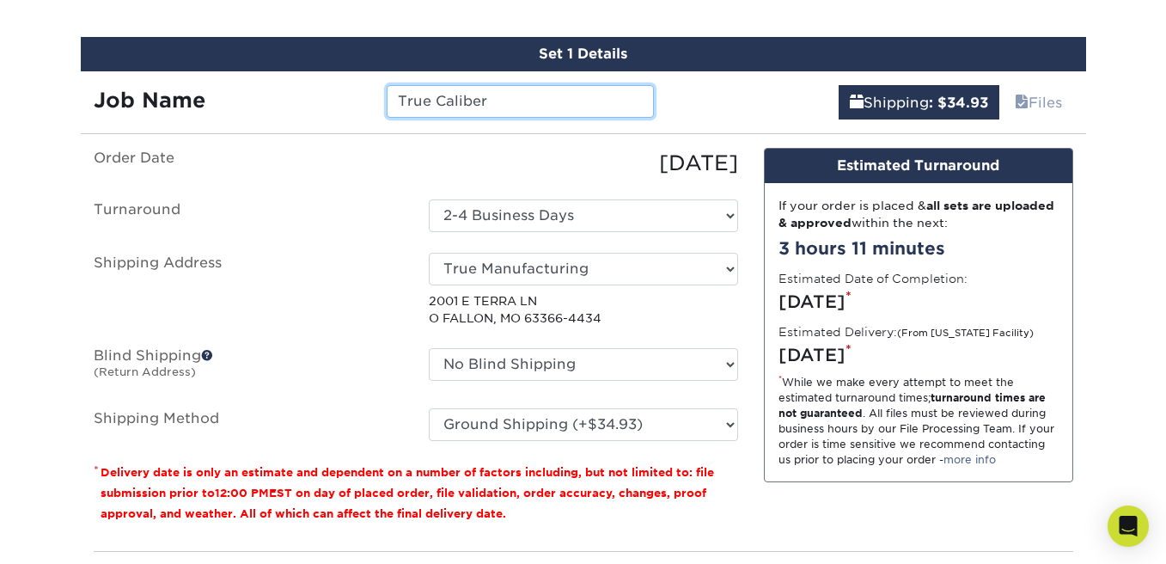
click at [513, 97] on input "True Caliber" at bounding box center [520, 101] width 267 height 33
type input "True Caliber Note Cards"
